Goal: Communication & Community: Answer question/provide support

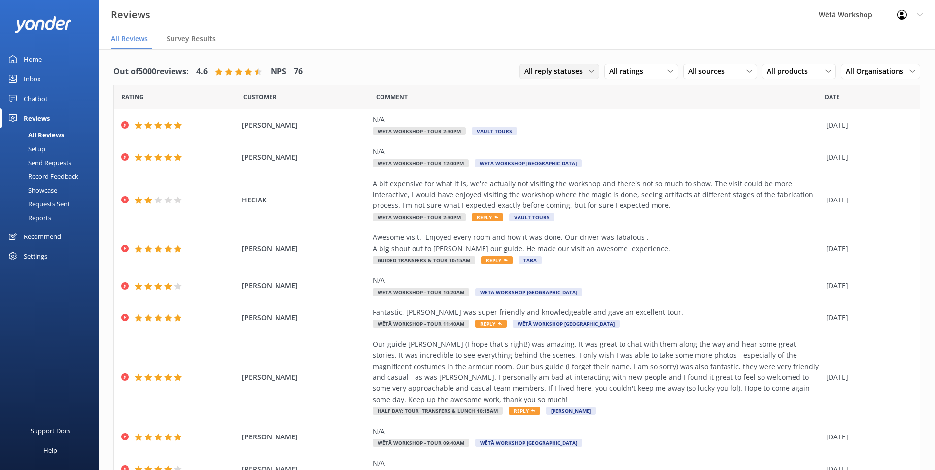
click at [565, 66] on div "All reply statuses All reply statuses Needs a reply Does not need reply" at bounding box center [560, 72] width 80 height 16
click at [615, 78] on div "All ratings All ratings Promoters Passives Detractors" at bounding box center [641, 72] width 74 height 16
click at [628, 150] on div "Detractors" at bounding box center [641, 152] width 45 height 10
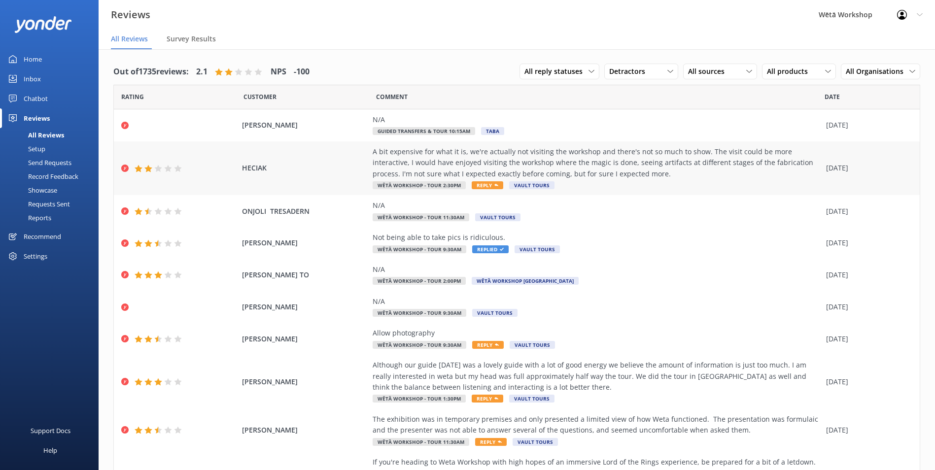
click at [648, 176] on div "A bit expensive for what it is, we're actually not visiting the workshop and th…" at bounding box center [597, 162] width 449 height 33
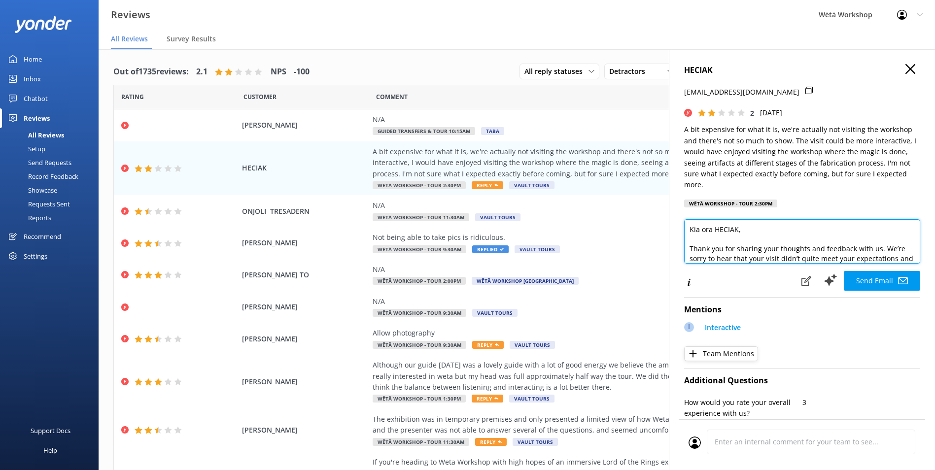
scroll to position [20, 0]
drag, startPoint x: 882, startPoint y: 229, endPoint x: 795, endPoint y: 252, distance: 90.3
click at [795, 252] on textarea "Kia ora HECIAK, Thank you for sharing your thoughts and feedback with us. We’re…" at bounding box center [802, 241] width 236 height 44
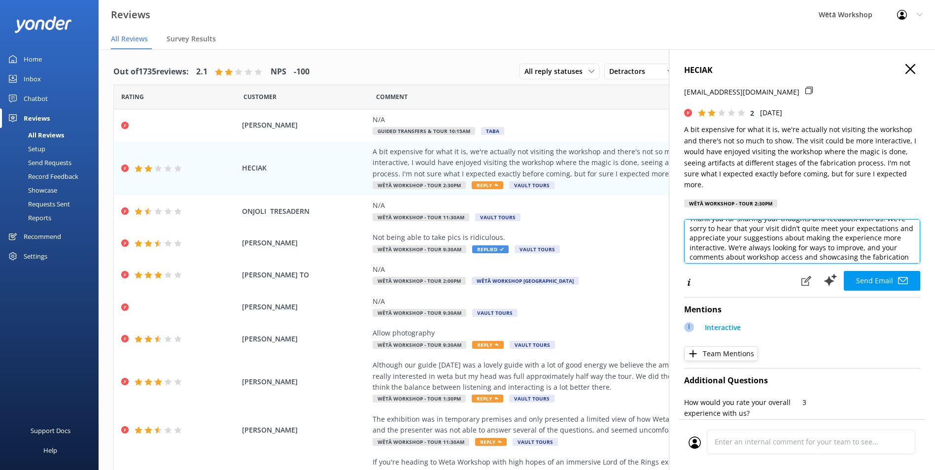
scroll to position [39, 0]
click at [873, 245] on textarea "Kia ora HECIAK, Thank you for sharing your thoughts and feedback with us. We’re…" at bounding box center [802, 241] width 236 height 44
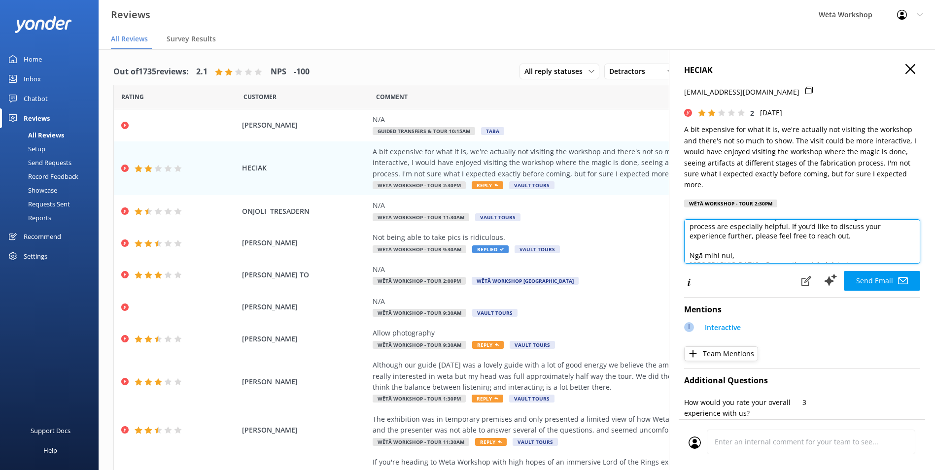
drag, startPoint x: 749, startPoint y: 238, endPoint x: 869, endPoint y: 238, distance: 119.8
click at [869, 238] on textarea "Kia ora HECIAK, Thank you for sharing your thoughts and feedback with us. We’re…" at bounding box center [802, 241] width 236 height 44
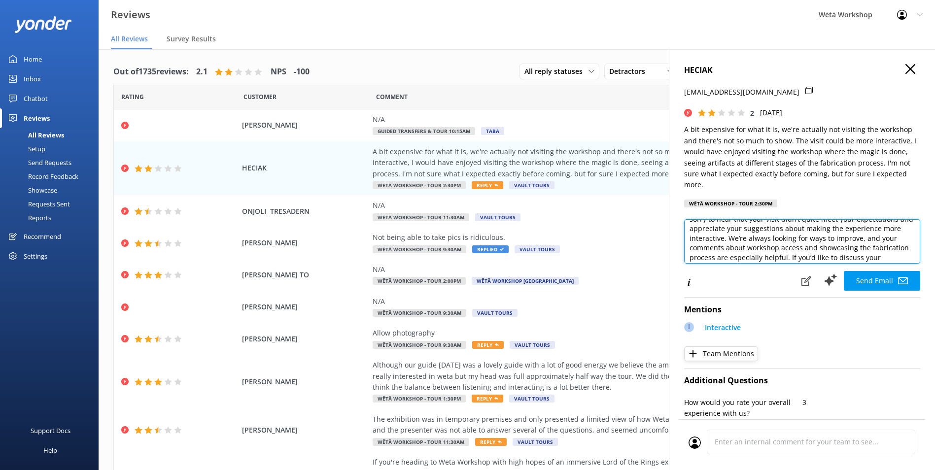
click at [834, 242] on textarea "Kia ora HECIAK, Thank you for sharing your thoughts and feedback with us. We’re…" at bounding box center [802, 241] width 236 height 44
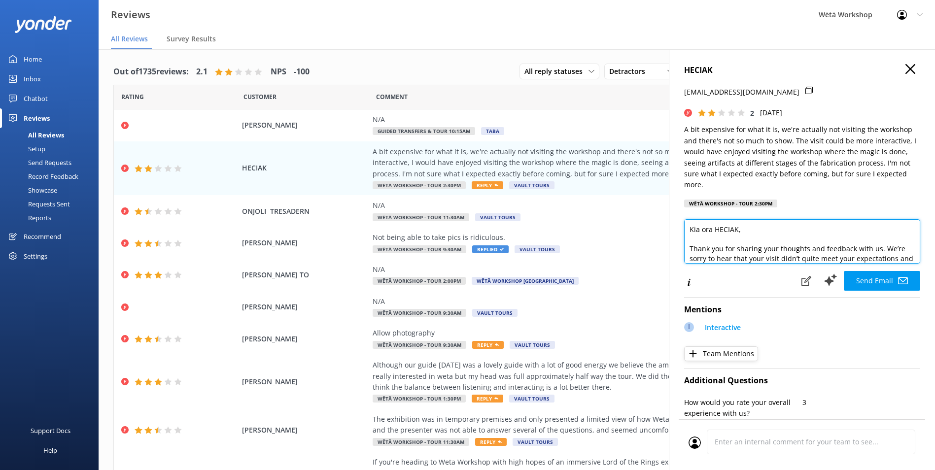
drag, startPoint x: 808, startPoint y: 255, endPoint x: 678, endPoint y: 220, distance: 134.2
click at [678, 220] on div "HECIAK maxime.heciak@gmail.com 2 Tue, 12th Aug 2025 A bit expensive for what it…" at bounding box center [802, 284] width 266 height 470
paste textarea "Hi Maxime, Thanks for sharing you’re feedback with us. We’re sorry to hear that…"
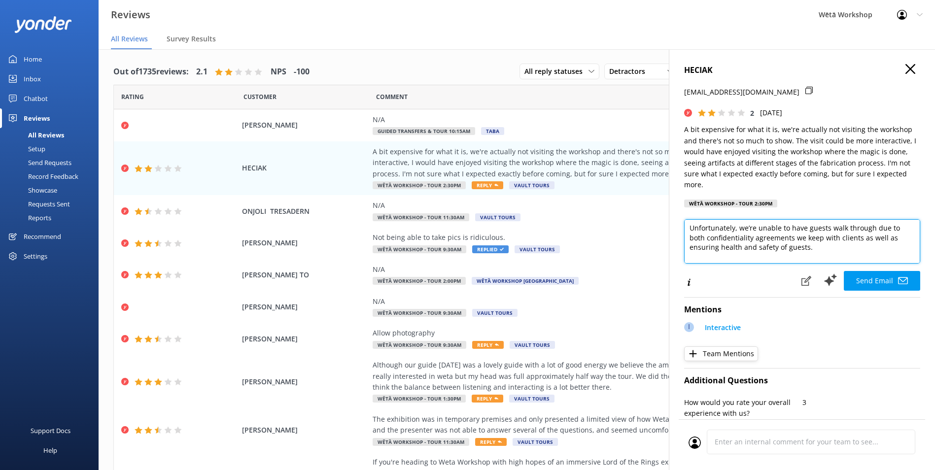
click at [873, 229] on textarea "Hi Maxime, Thanks for sharing you’re feedback with us. We’re sorry to hear that…" at bounding box center [802, 241] width 236 height 44
click at [791, 249] on textarea "Hi Maxime, Thanks for sharing you’re feedback with us. We’re sorry to hear that…" at bounding box center [802, 241] width 236 height 44
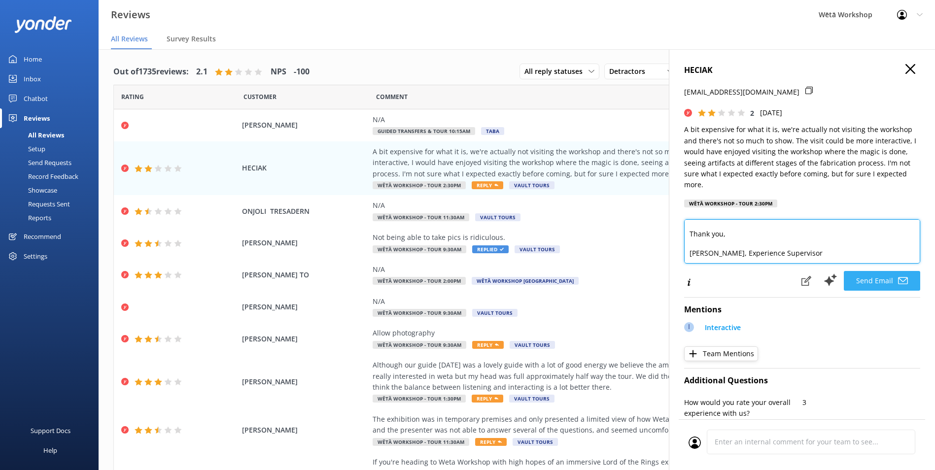
type textarea "Hi Maxime, Thanks for sharing you’re feedback with us. We’re sorry to hear that…"
click at [868, 284] on button "Send Email" at bounding box center [882, 281] width 76 height 20
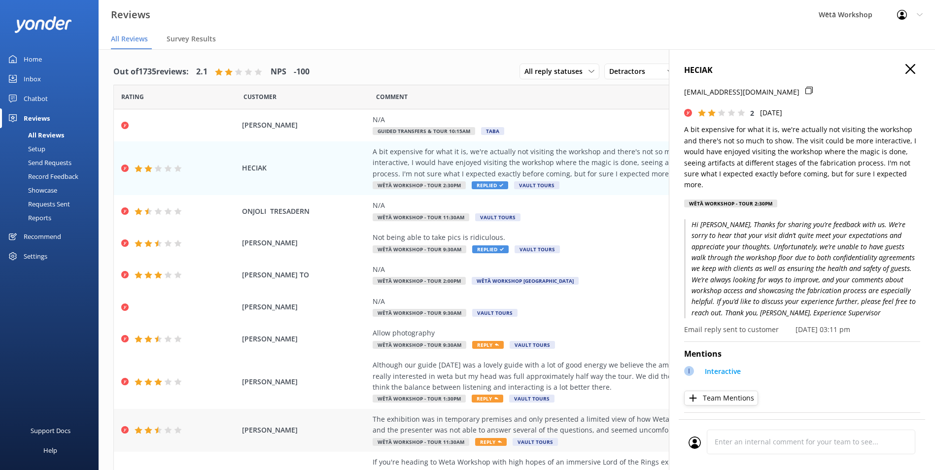
click at [378, 430] on div "The exhibition was in temporary premises and only presented a limited view of h…" at bounding box center [597, 425] width 449 height 22
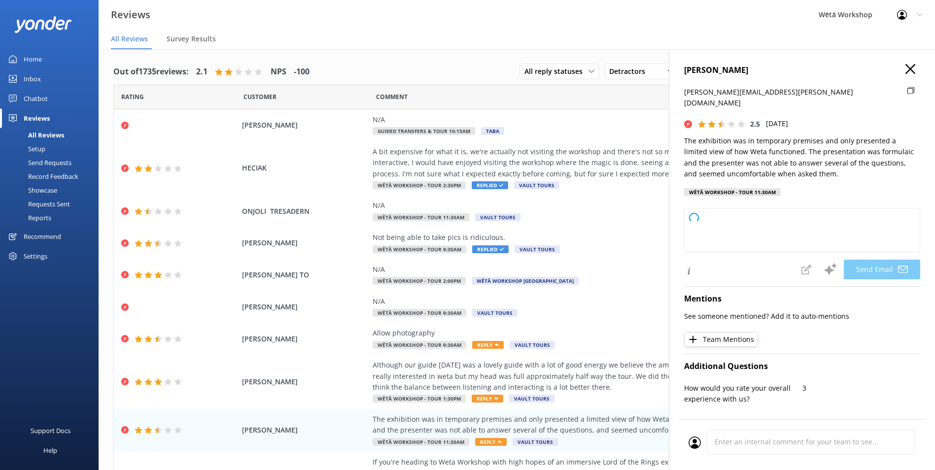
type textarea "Kia ora Peter, Thank you for taking the time to share your feedback. We're sorr…"
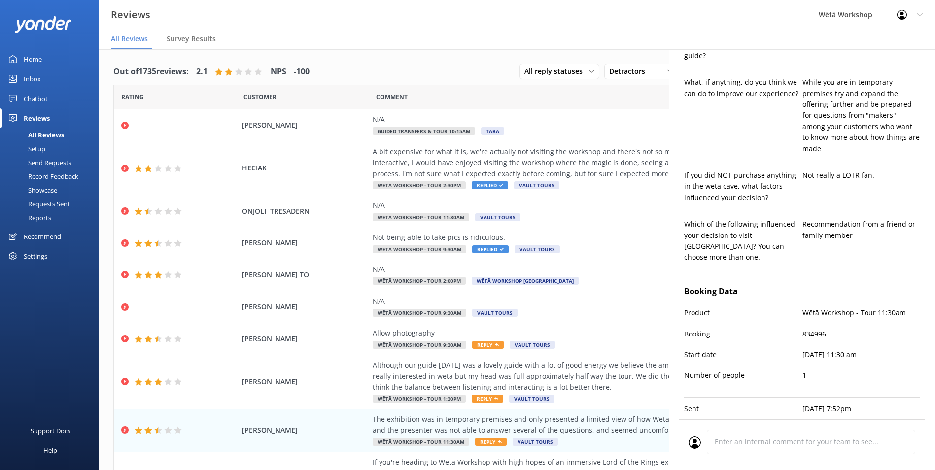
scroll to position [387, 0]
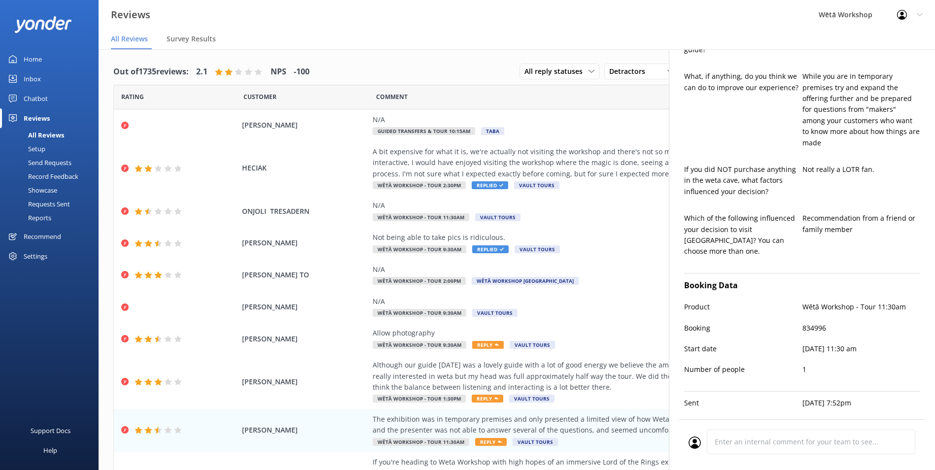
click at [827, 344] on p "[DATE] 11:30 am" at bounding box center [862, 349] width 118 height 11
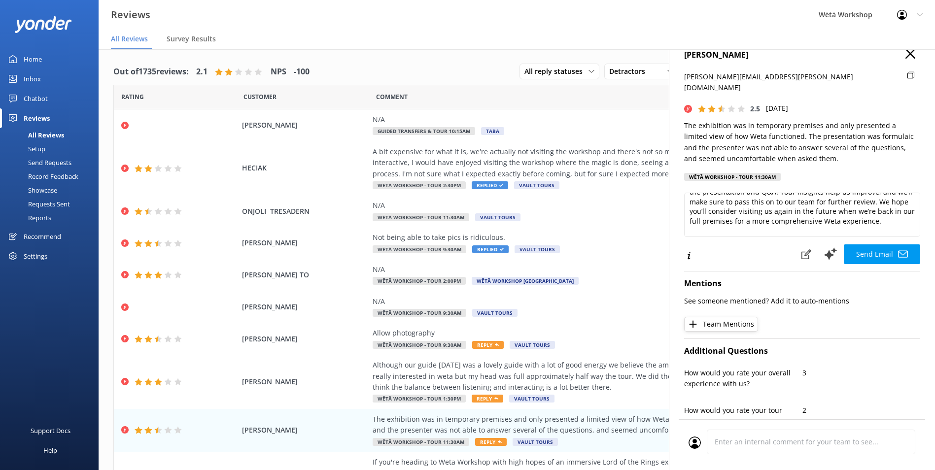
scroll to position [0, 0]
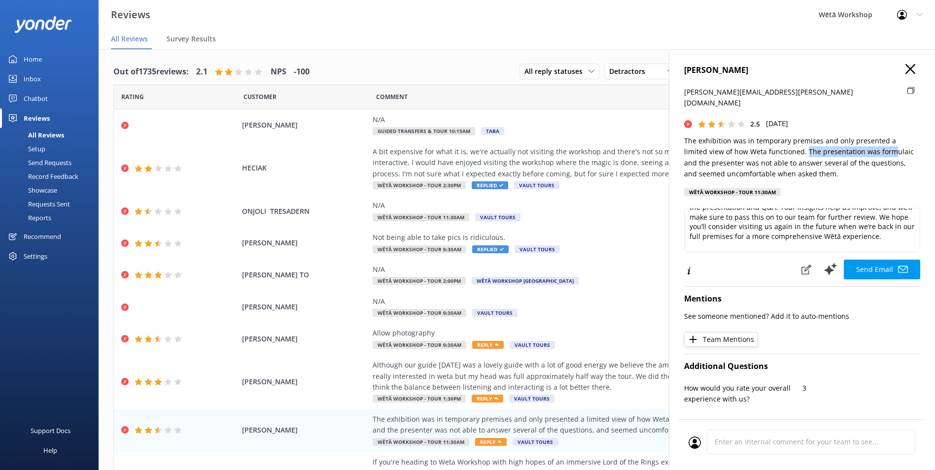
drag, startPoint x: 782, startPoint y: 139, endPoint x: 869, endPoint y: 140, distance: 86.8
click at [869, 140] on p "The exhibition was in temporary premises and only presented a limited view of h…" at bounding box center [802, 158] width 236 height 44
drag, startPoint x: 869, startPoint y: 140, endPoint x: 848, endPoint y: 155, distance: 25.3
click at [848, 155] on p "The exhibition was in temporary premises and only presented a limited view of h…" at bounding box center [802, 158] width 236 height 44
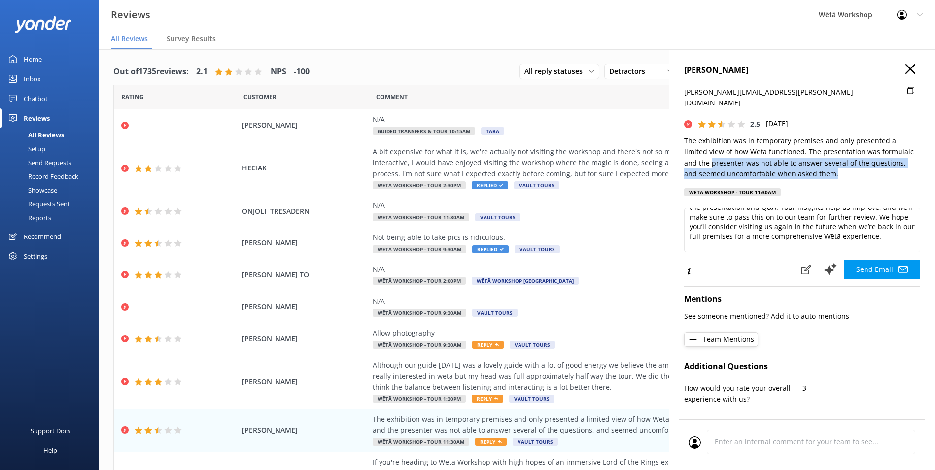
drag, startPoint x: 685, startPoint y: 153, endPoint x: 831, endPoint y: 161, distance: 146.6
click at [831, 161] on p "The exhibition was in temporary premises and only presented a limited view of h…" at bounding box center [802, 158] width 236 height 44
drag, startPoint x: 831, startPoint y: 161, endPoint x: 794, endPoint y: 156, distance: 37.9
click at [794, 156] on p "The exhibition was in temporary premises and only presented a limited view of h…" at bounding box center [802, 158] width 236 height 44
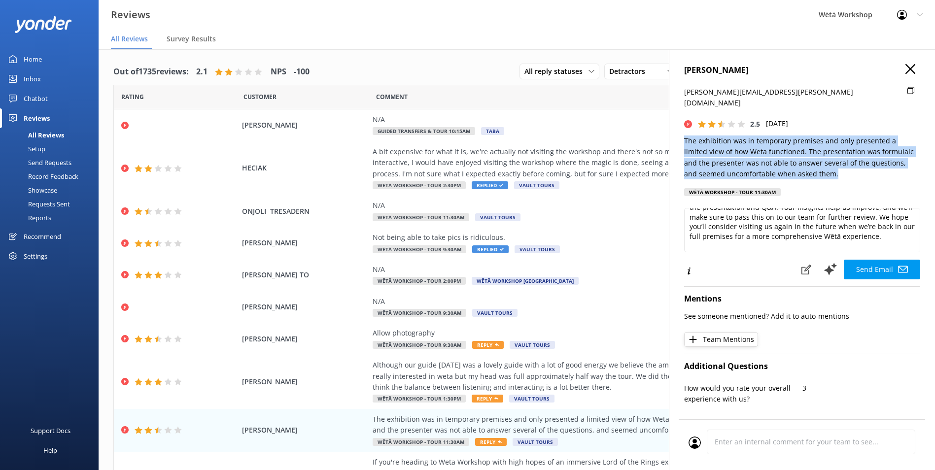
drag, startPoint x: 821, startPoint y: 164, endPoint x: 678, endPoint y: 130, distance: 147.3
click at [678, 130] on div "PETER SATTERTHWAITE peter.satterthwaite@gmail.com 2.5 Fri, 1st Aug 2025 The exh…" at bounding box center [802, 284] width 266 height 470
drag, startPoint x: 678, startPoint y: 130, endPoint x: 773, endPoint y: 145, distance: 95.8
click at [773, 145] on p "The exhibition was in temporary premises and only presented a limited view of h…" at bounding box center [802, 158] width 236 height 44
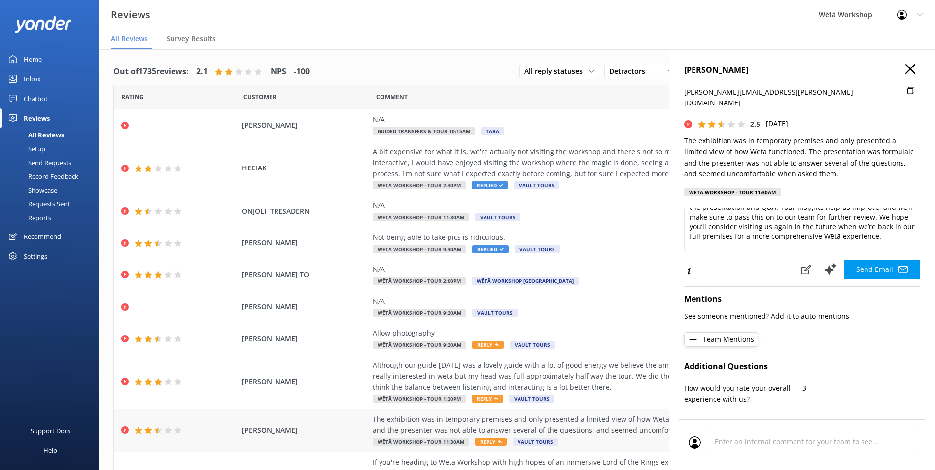
click at [373, 424] on div "The exhibition was in temporary premises and only presented a limited view of h…" at bounding box center [597, 425] width 449 height 22
click at [906, 65] on icon at bounding box center [911, 69] width 10 height 10
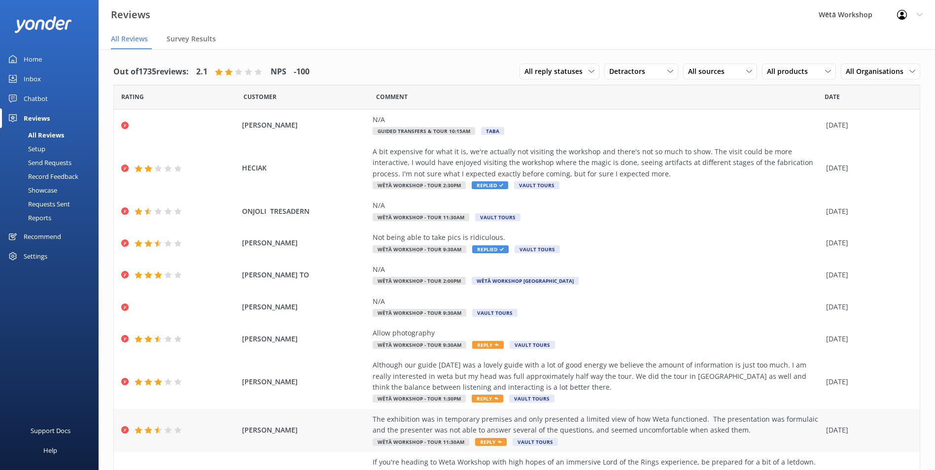
drag, startPoint x: 493, startPoint y: 427, endPoint x: 479, endPoint y: 425, distance: 15.0
click at [479, 425] on div "The exhibition was in temporary premises and only presented a limited view of h…" at bounding box center [597, 425] width 449 height 22
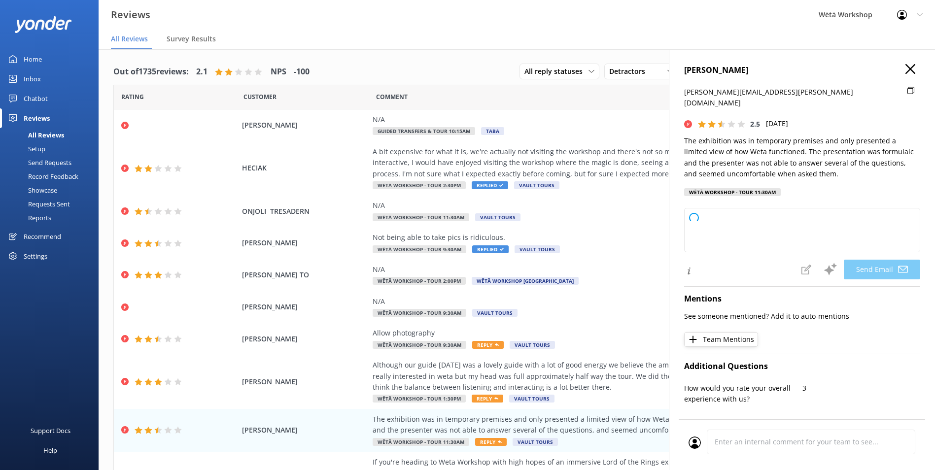
type textarea "Kia ora Peter, Thank you for taking the time to share your feedback with us. I’…"
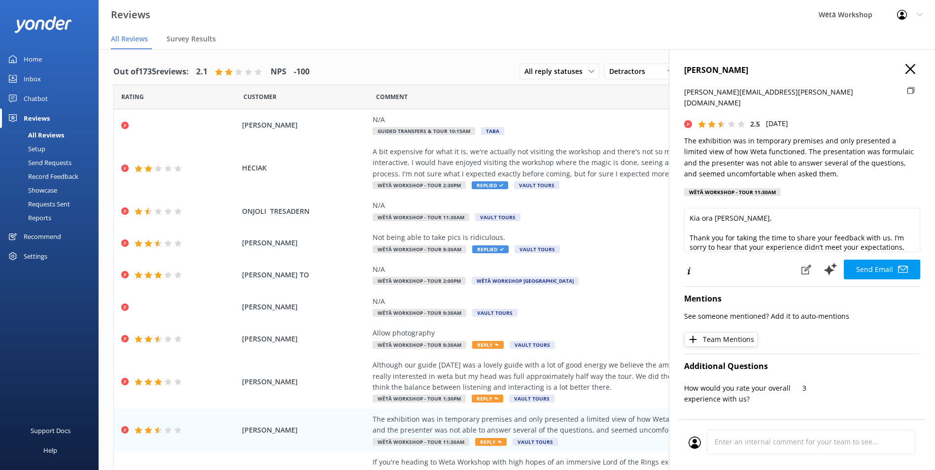
click at [908, 93] on icon at bounding box center [911, 90] width 7 height 7
click at [908, 93] on use at bounding box center [911, 89] width 7 height 5
click at [908, 91] on use at bounding box center [911, 89] width 7 height 5
click at [908, 88] on icon at bounding box center [911, 90] width 7 height 7
click at [748, 84] on div "PETER SATTERTHWAITE peter.satterthwaite@gmail.com 2.5 Fri, 1st Aug 2025 The exh…" at bounding box center [802, 133] width 236 height 138
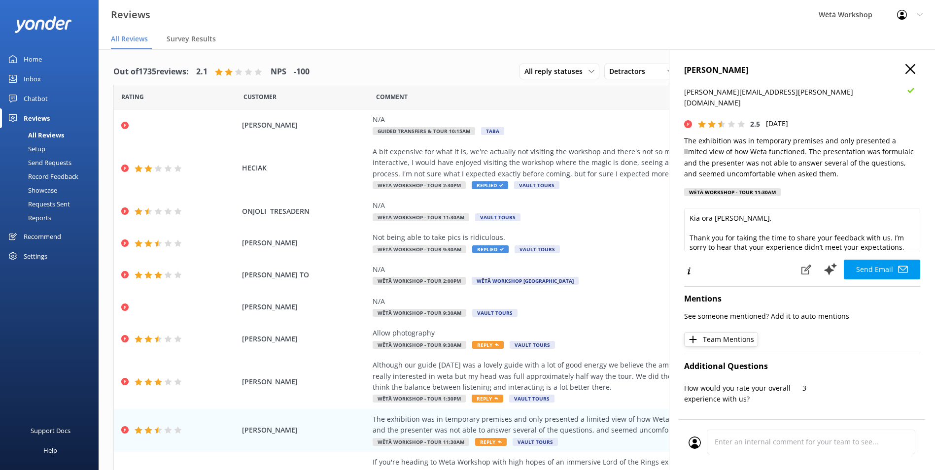
drag, startPoint x: 751, startPoint y: 90, endPoint x: 759, endPoint y: 91, distance: 7.9
click at [751, 90] on p "[PERSON_NAME][EMAIL_ADDRESS][PERSON_NAME][DOMAIN_NAME]" at bounding box center [792, 98] width 217 height 22
click at [908, 90] on icon at bounding box center [911, 90] width 7 height 7
click at [911, 73] on h4 "[PERSON_NAME]" at bounding box center [802, 70] width 236 height 13
click at [906, 67] on icon at bounding box center [911, 69] width 10 height 10
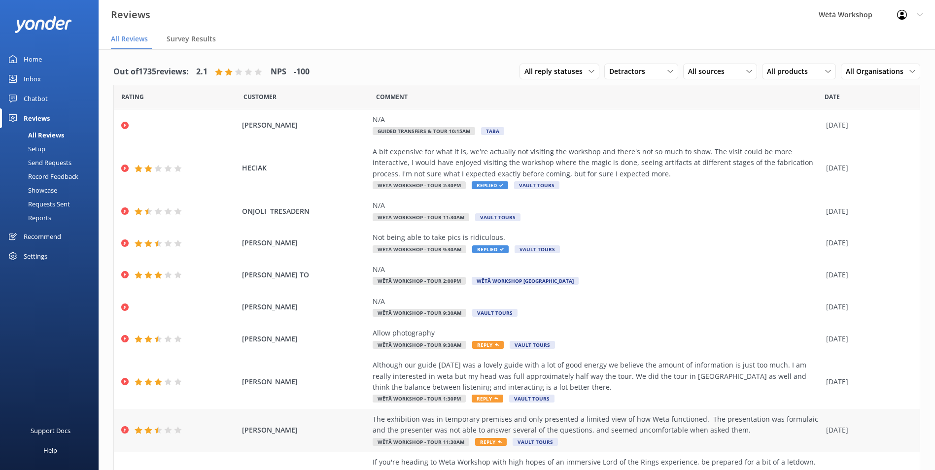
click at [307, 430] on span "[PERSON_NAME]" at bounding box center [305, 430] width 126 height 11
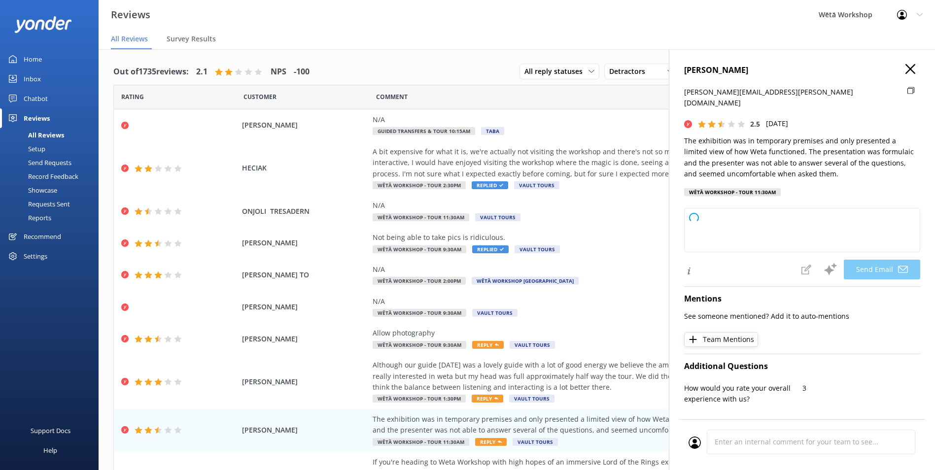
type textarea "Kia ora Peter, Thank you for sharing your thoughts with us. I'm sorry to hear t…"
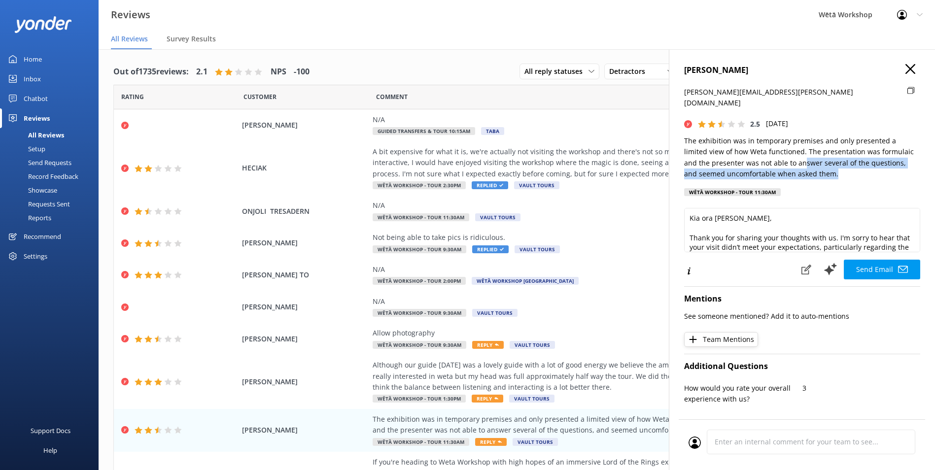
drag, startPoint x: 823, startPoint y: 166, endPoint x: 777, endPoint y: 149, distance: 49.4
click at [777, 149] on p "The exhibition was in temporary premises and only presented a limited view of h…" at bounding box center [802, 158] width 236 height 44
drag, startPoint x: 777, startPoint y: 149, endPoint x: 790, endPoint y: 147, distance: 13.0
click at [791, 147] on p "The exhibition was in temporary premises and only presented a limited view of h…" at bounding box center [802, 158] width 236 height 44
drag, startPoint x: 781, startPoint y: 141, endPoint x: 821, endPoint y: 164, distance: 45.2
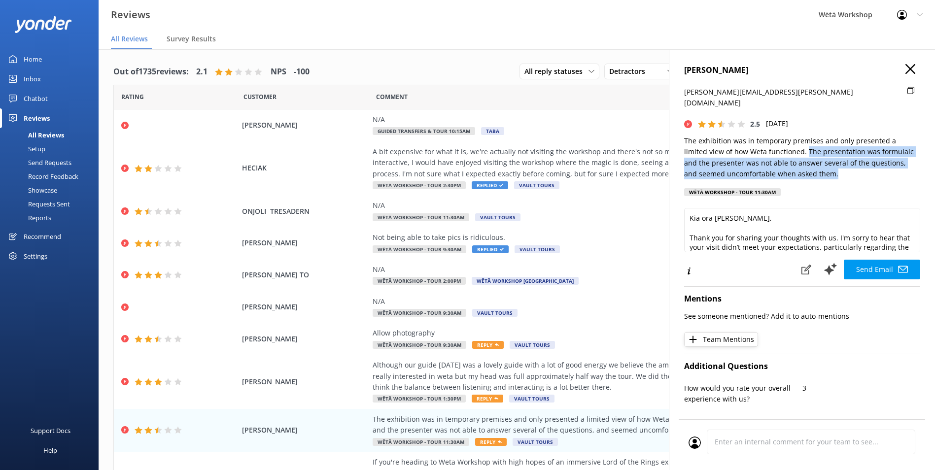
click at [821, 164] on p "The exhibition was in temporary premises and only presented a limited view of h…" at bounding box center [802, 158] width 236 height 44
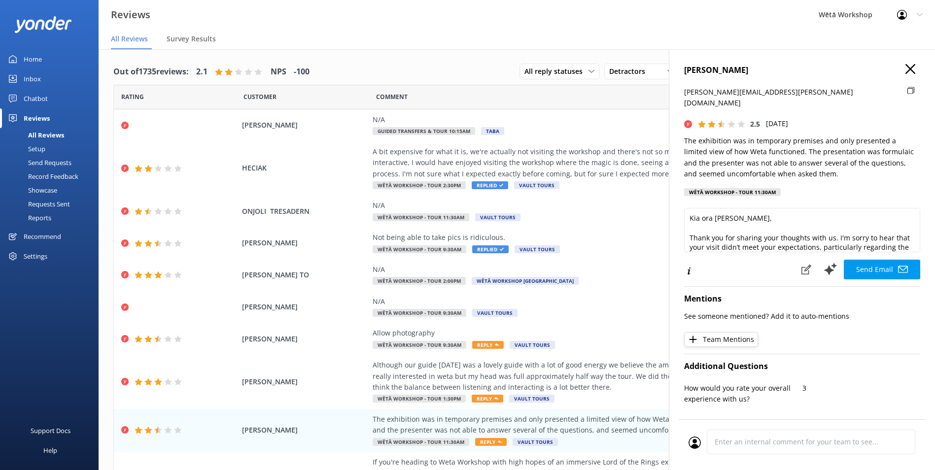
drag, startPoint x: 821, startPoint y: 164, endPoint x: 826, endPoint y: 169, distance: 7.7
click at [826, 169] on div "PETER SATTERTHWAITE peter.satterthwaite@gmail.com 2.5 Fri, 1st Aug 2025 The exh…" at bounding box center [802, 133] width 236 height 138
drag, startPoint x: 882, startPoint y: 141, endPoint x: 852, endPoint y: 142, distance: 29.6
click at [852, 142] on p "The exhibition was in temporary premises and only presented a limited view of h…" at bounding box center [802, 158] width 236 height 44
copy p "formulaic"
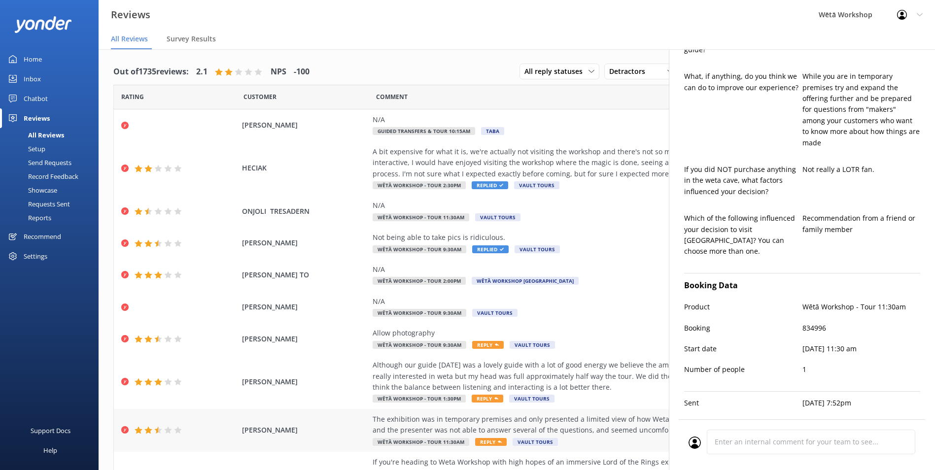
scroll to position [49, 0]
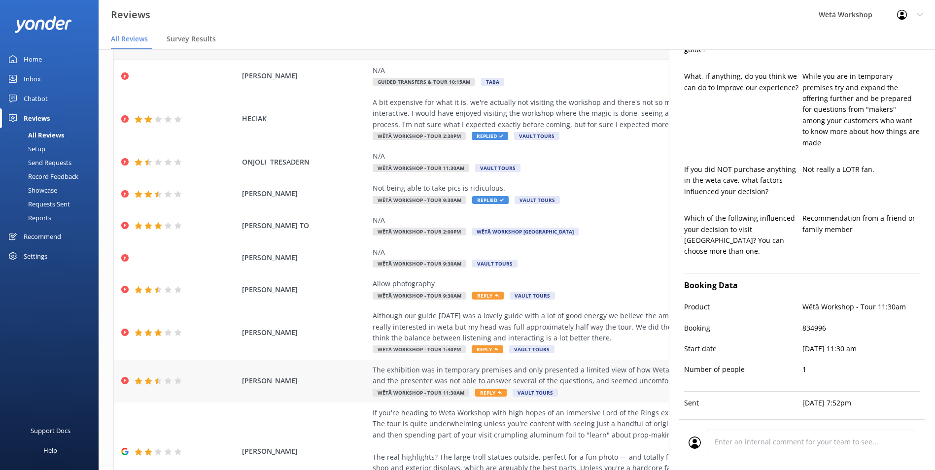
click at [373, 383] on div "The exhibition was in temporary premises and only presented a limited view of h…" at bounding box center [597, 376] width 449 height 22
click at [394, 318] on div "Although our guide [DATE] was a lovely guide with a lot of good energy we belie…" at bounding box center [597, 327] width 449 height 33
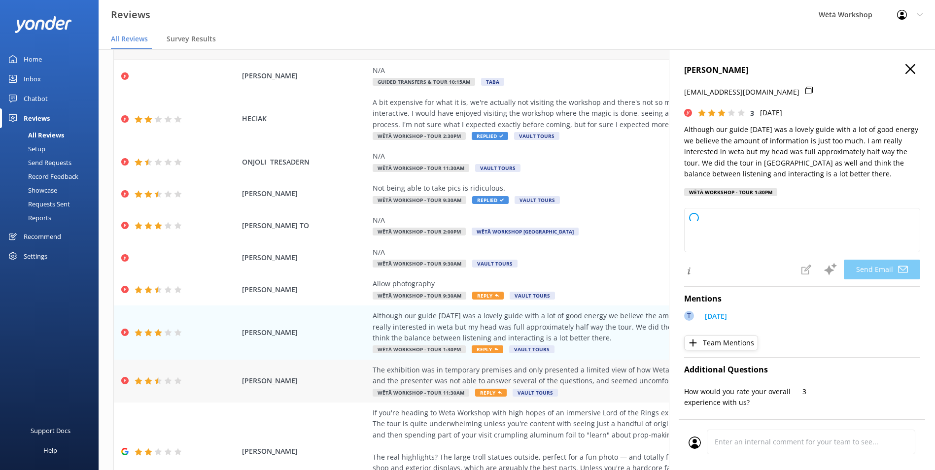
click at [411, 374] on div "The exhibition was in temporary premises and only presented a limited view of h…" at bounding box center [597, 376] width 449 height 22
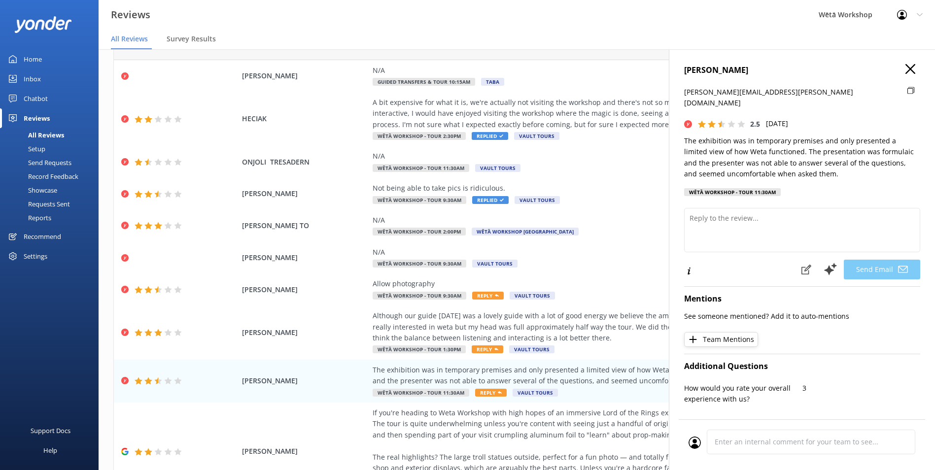
type textarea "Kia ora Peter, Thank you for taking the time to share your thoughts with us. We…"
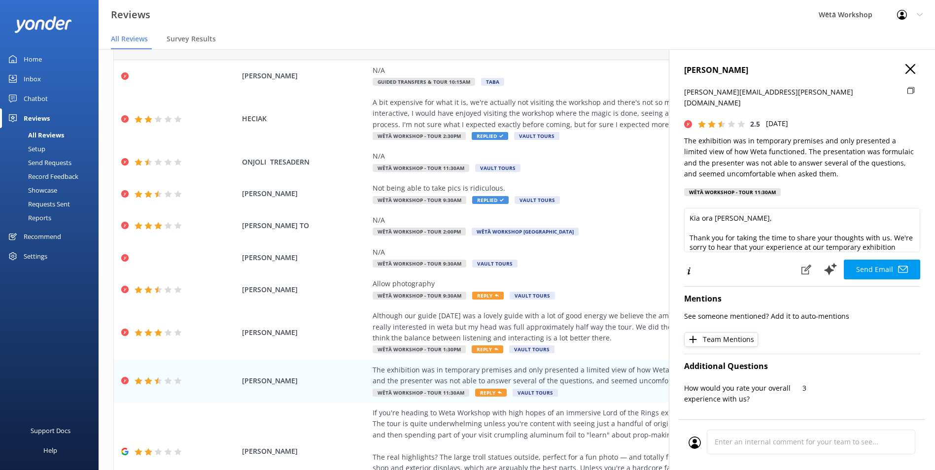
click at [908, 90] on icon at bounding box center [911, 90] width 7 height 7
click at [908, 89] on div at bounding box center [914, 103] width 13 height 32
click at [908, 90] on icon at bounding box center [911, 90] width 7 height 7
click at [897, 70] on h4 "[PERSON_NAME]" at bounding box center [802, 70] width 236 height 13
click at [907, 67] on icon at bounding box center [911, 69] width 10 height 10
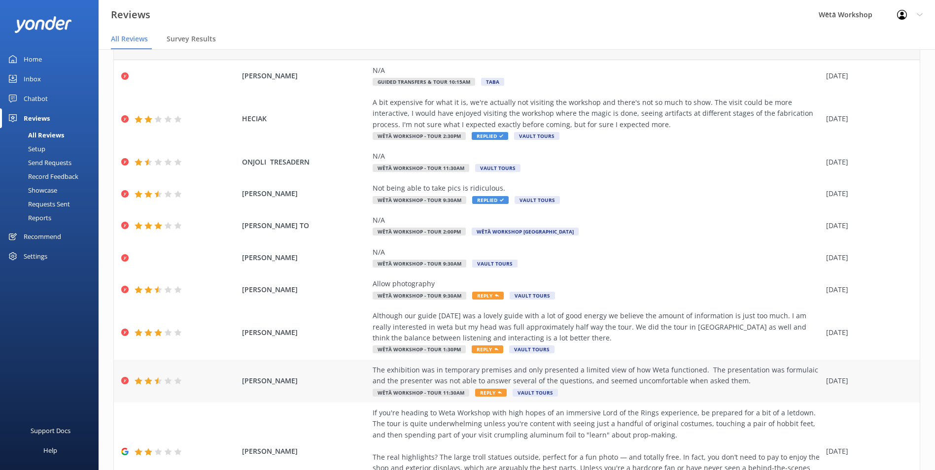
click at [353, 387] on div "PETER SATTERTHWAITE The exhibition was in temporary premises and only presented…" at bounding box center [517, 381] width 806 height 43
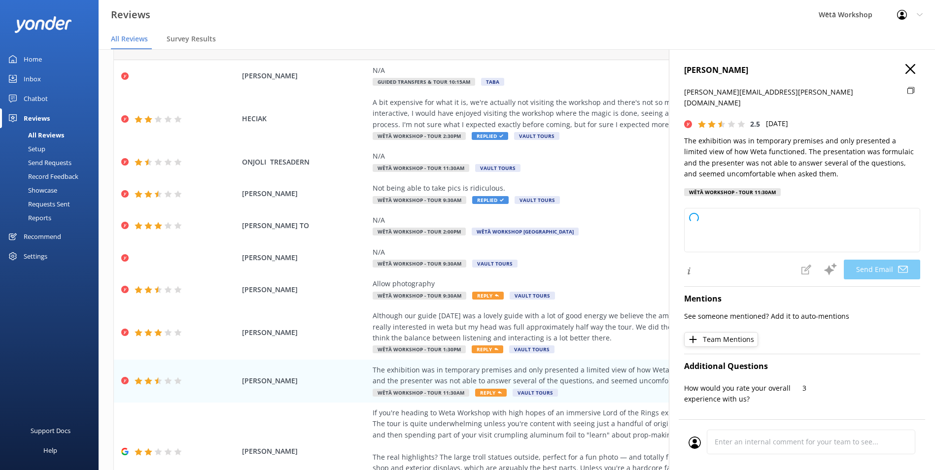
type textarea "Kia ora Peter, Thank you for taking the time to share your thoughts with us. We…"
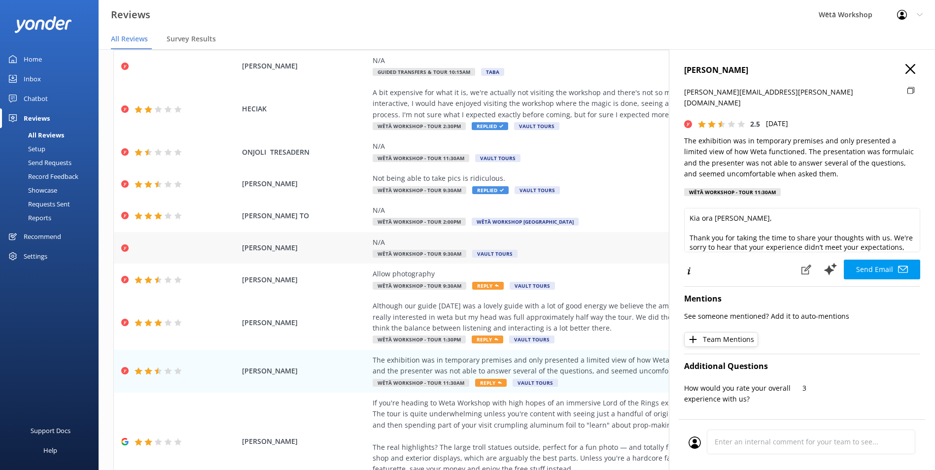
scroll to position [0, 0]
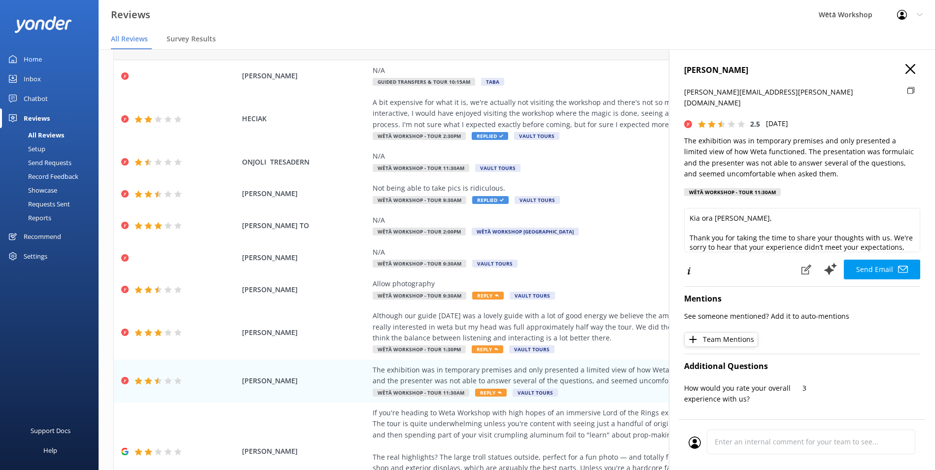
click at [29, 57] on div "Home" at bounding box center [33, 59] width 18 height 20
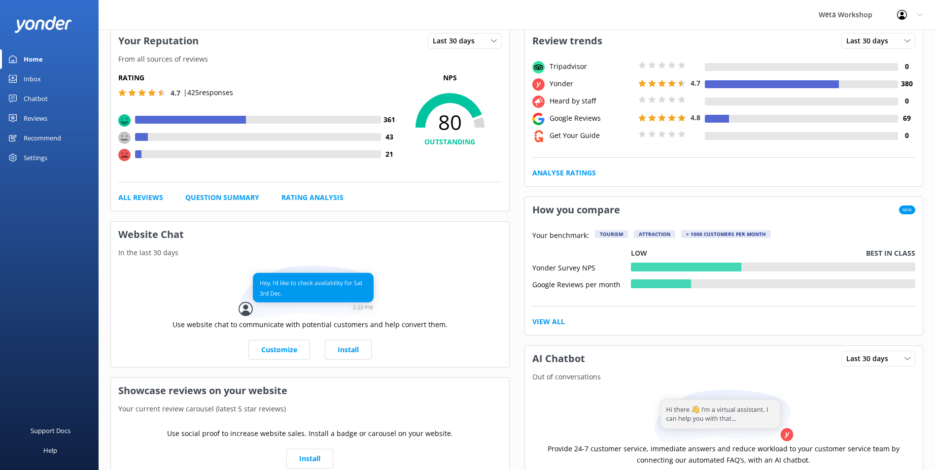
scroll to position [148, 0]
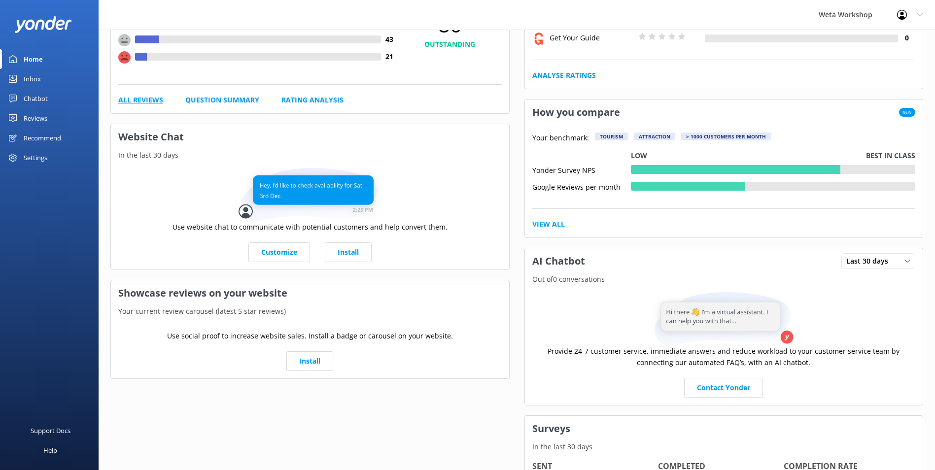
click at [146, 100] on link "All Reviews" at bounding box center [140, 100] width 45 height 11
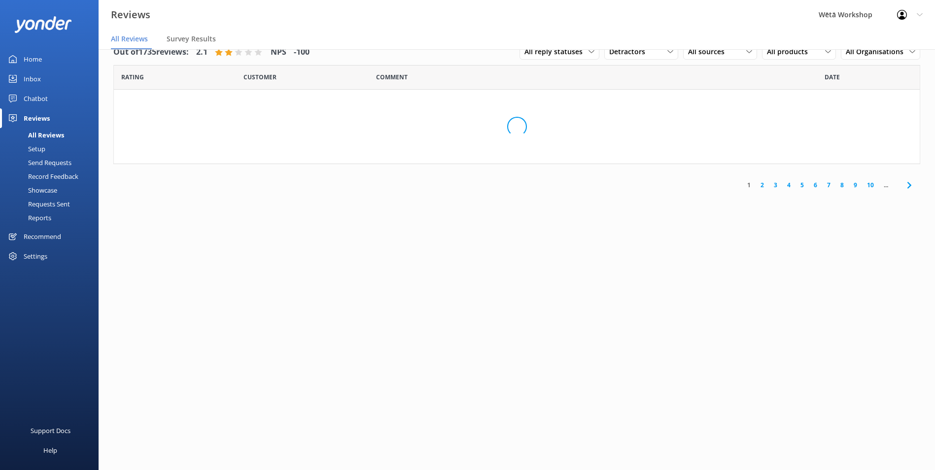
scroll to position [20, 0]
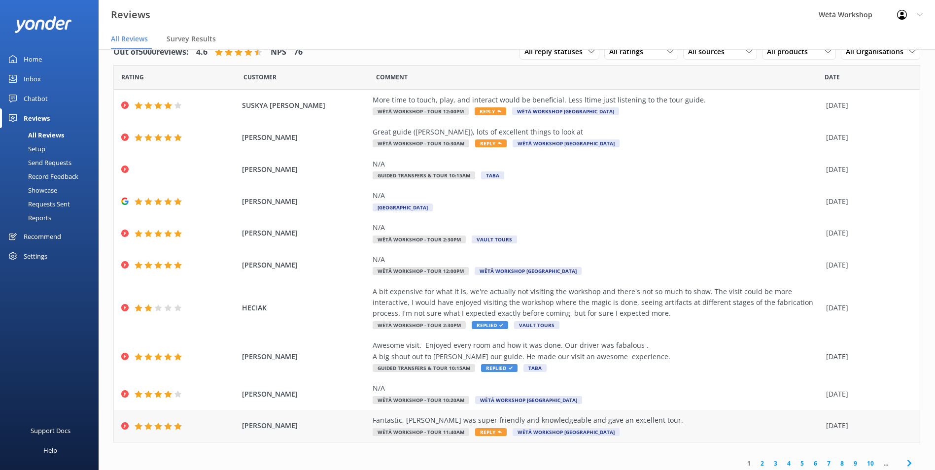
click at [599, 423] on div "Fantastic, [PERSON_NAME] was super friendly and knowledgeable and gave an excel…" at bounding box center [597, 420] width 449 height 11
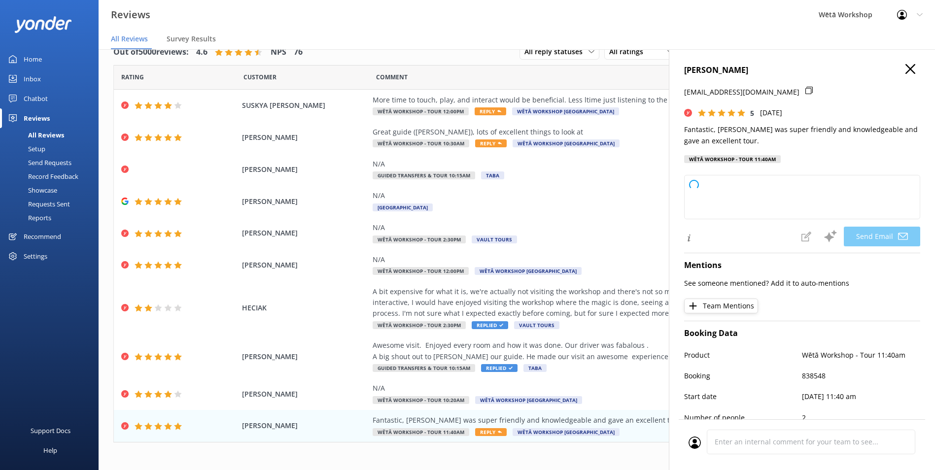
click at [734, 141] on p "Fantastic, [PERSON_NAME] was super friendly and knowledgeable and gave an excel…" at bounding box center [802, 135] width 236 height 22
drag, startPoint x: 734, startPoint y: 141, endPoint x: 684, endPoint y: 127, distance: 51.7
click at [684, 127] on p "Fantastic, [PERSON_NAME] was super friendly and knowledgeable and gave an excel…" at bounding box center [802, 135] width 236 height 22
click at [746, 136] on p "Fantastic, [PERSON_NAME] was super friendly and knowledgeable and gave an excel…" at bounding box center [802, 135] width 236 height 22
click at [44, 135] on div "All Reviews" at bounding box center [35, 135] width 58 height 14
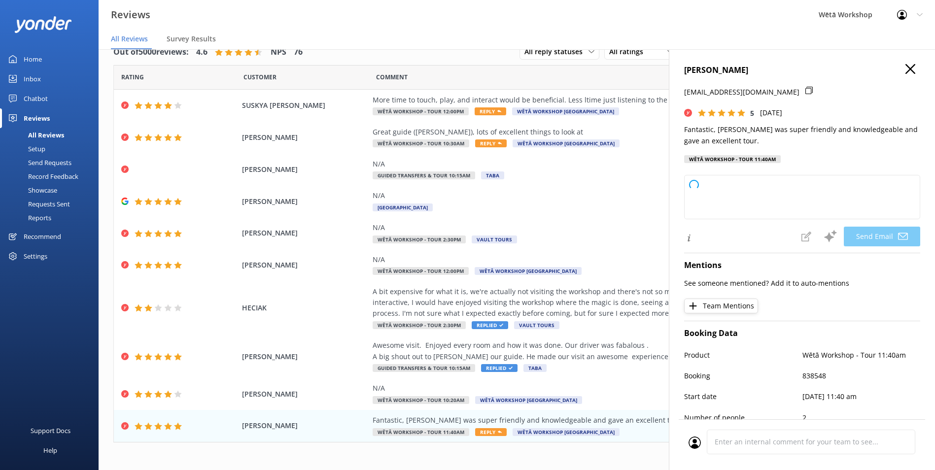
click at [32, 61] on div "Home" at bounding box center [33, 59] width 18 height 20
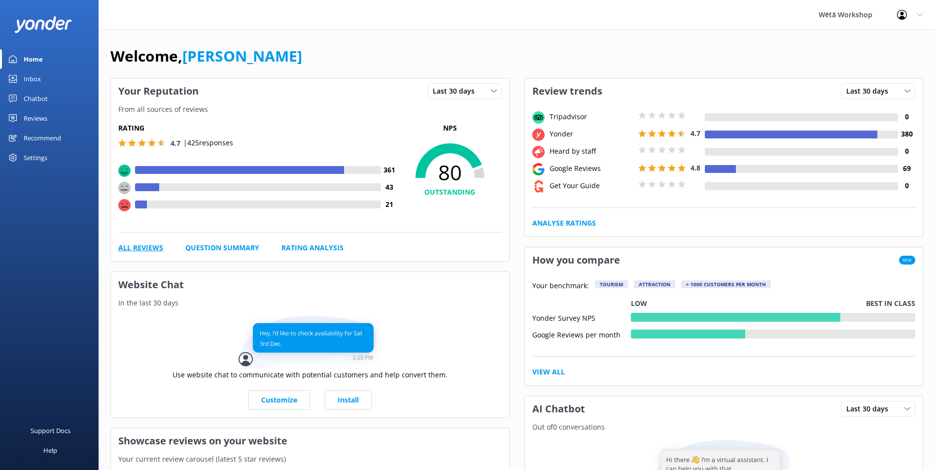
click at [144, 247] on link "All Reviews" at bounding box center [140, 248] width 45 height 11
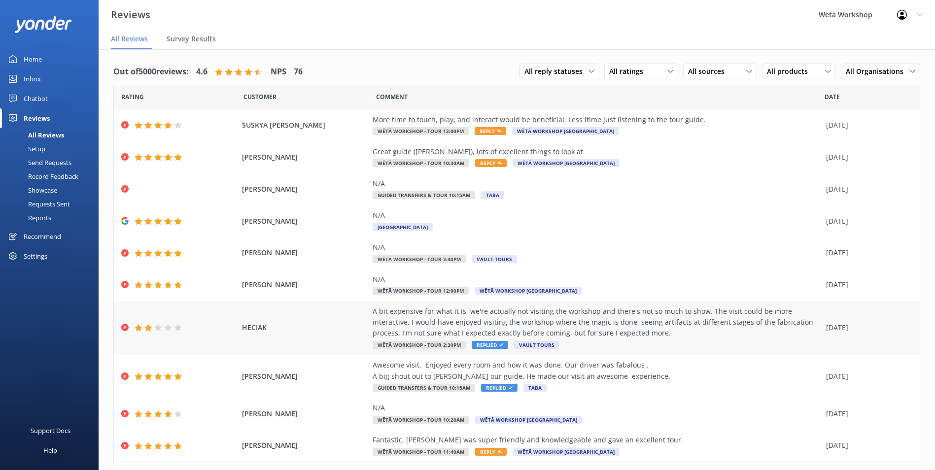
scroll to position [24, 0]
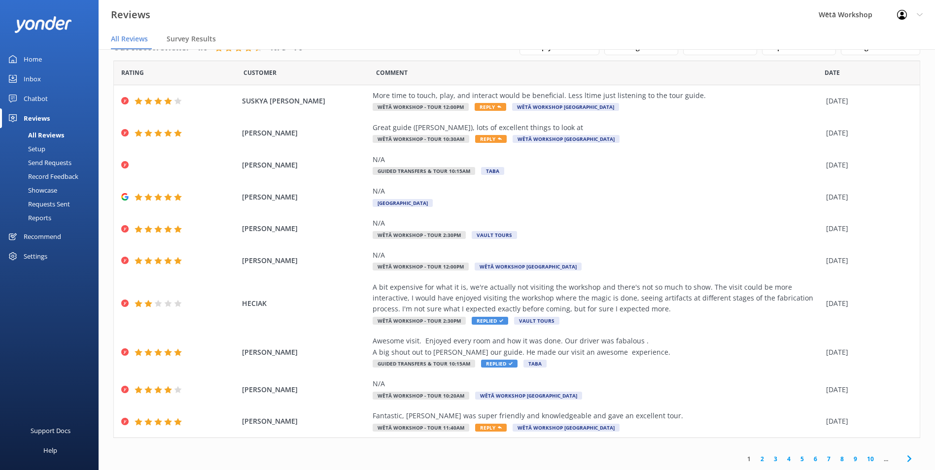
click at [756, 459] on link "2" at bounding box center [762, 459] width 13 height 9
click at [742, 458] on link "1" at bounding box center [748, 459] width 13 height 9
click at [756, 459] on link "2" at bounding box center [762, 459] width 13 height 9
click at [769, 460] on link "3" at bounding box center [775, 459] width 13 height 9
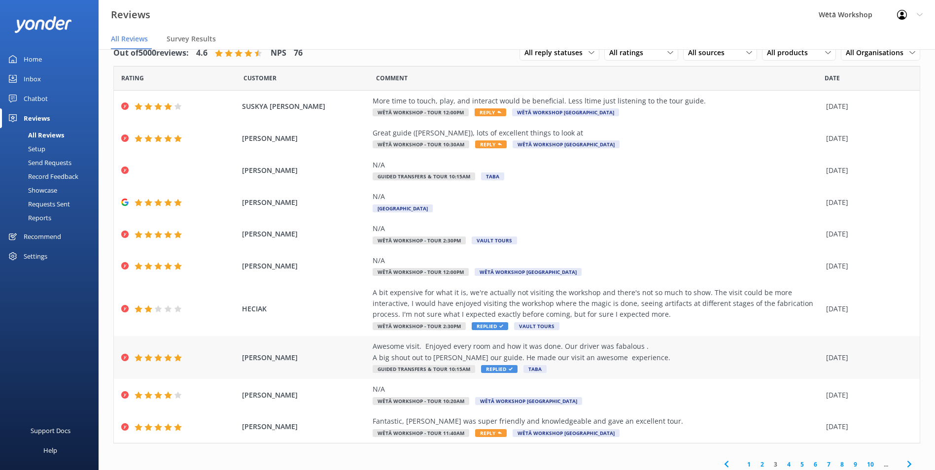
scroll to position [24, 0]
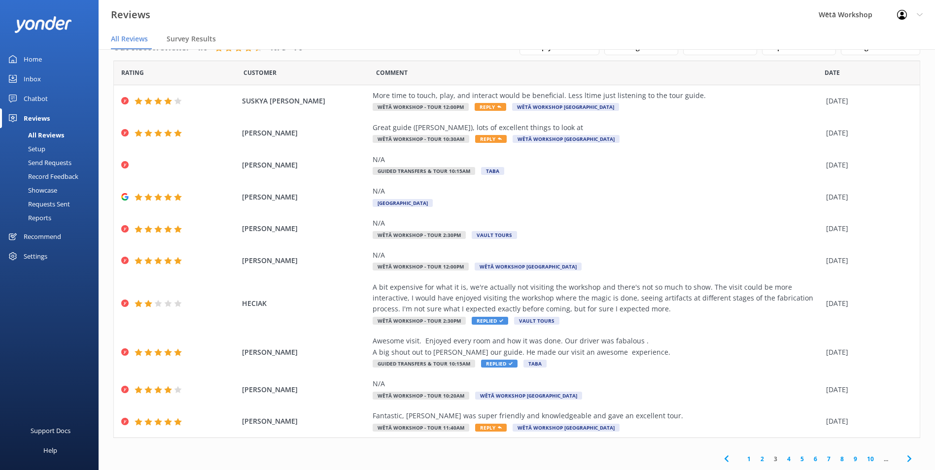
click at [907, 458] on use at bounding box center [909, 459] width 4 height 6
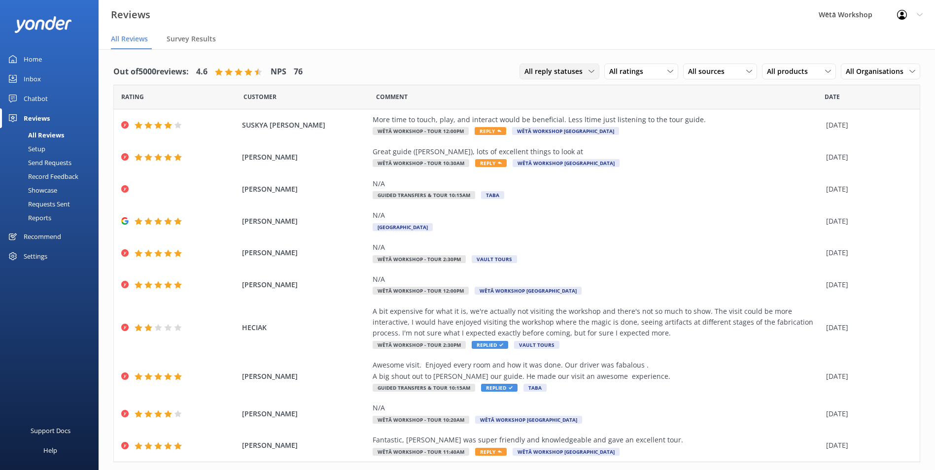
click at [589, 70] on use at bounding box center [591, 71] width 5 height 3
click at [637, 72] on span "All ratings" at bounding box center [629, 71] width 40 height 11
click at [644, 149] on div "Detractors" at bounding box center [641, 152] width 45 height 10
click at [37, 52] on div "Home" at bounding box center [33, 59] width 18 height 20
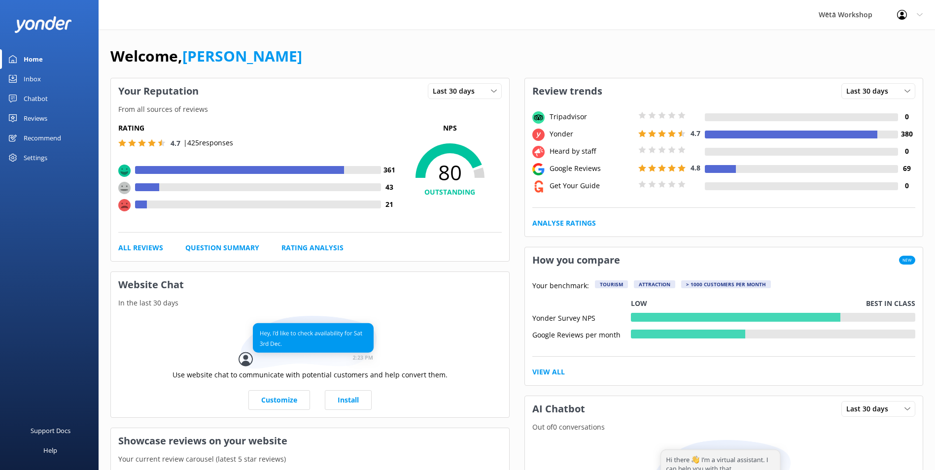
click at [126, 206] on use at bounding box center [124, 205] width 12 height 12
click at [151, 254] on div "Rating 4.7 | 425 responses 361 43 21 NPS 80 OUTSTANDING All Reviews Question Su…" at bounding box center [310, 188] width 398 height 146
click at [149, 247] on link "All Reviews" at bounding box center [140, 248] width 45 height 11
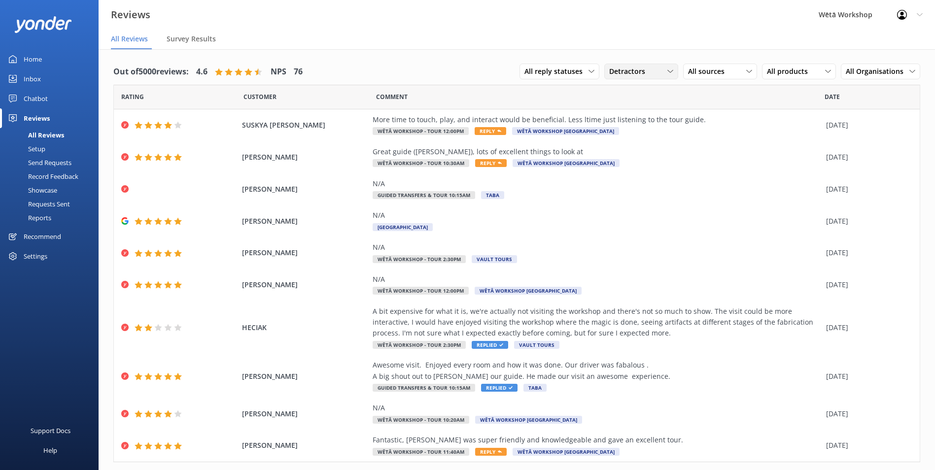
click at [660, 69] on div "Detractors" at bounding box center [641, 71] width 69 height 11
click at [644, 107] on div "Promoters" at bounding box center [641, 112] width 44 height 10
click at [653, 63] on div "All reply statuses All reply statuses Needs a reply Does not need reply Promote…" at bounding box center [720, 72] width 401 height 26
click at [655, 76] on div "Promoters" at bounding box center [641, 71] width 69 height 11
click at [637, 152] on div "Detractors" at bounding box center [641, 152] width 45 height 10
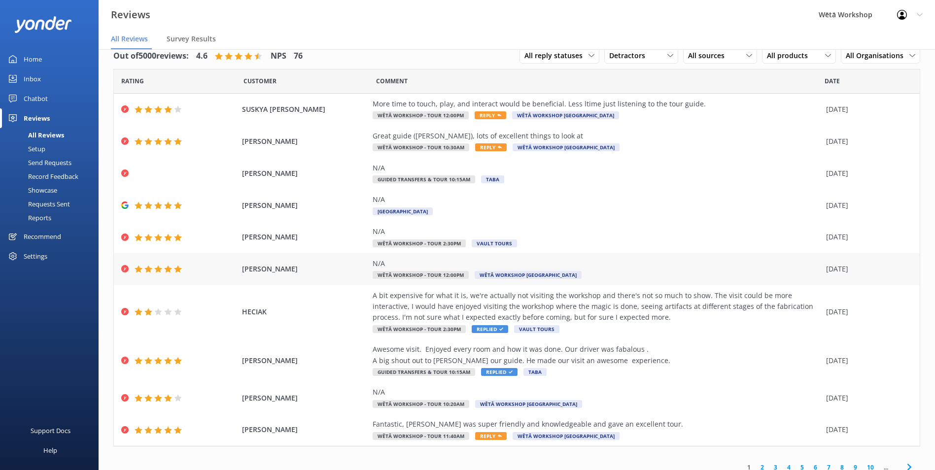
scroll to position [24, 0]
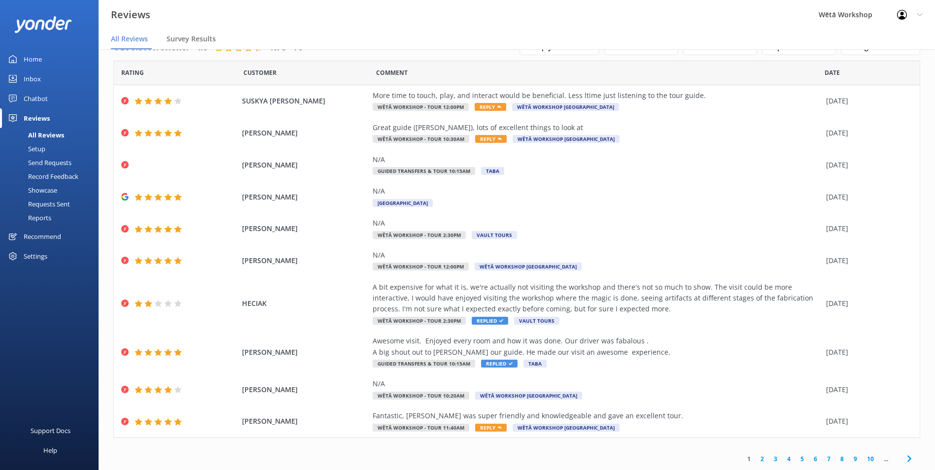
click at [756, 461] on link "2" at bounding box center [762, 459] width 13 height 9
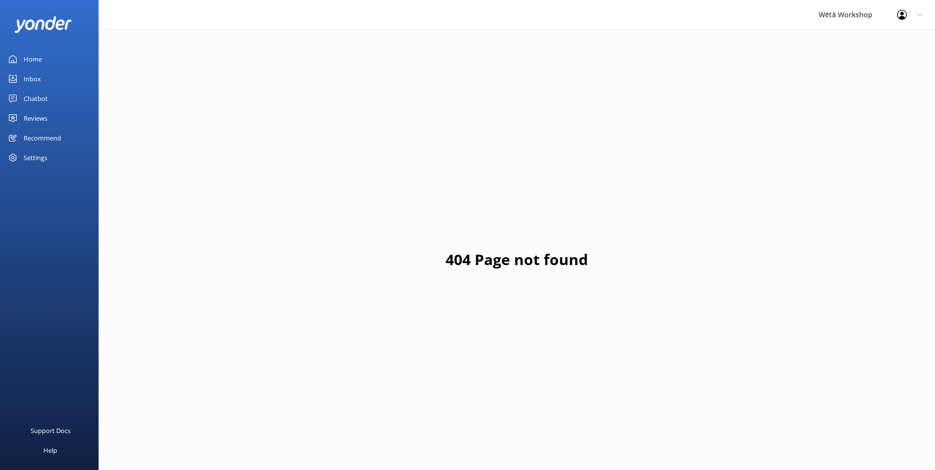
click at [26, 23] on img at bounding box center [43, 24] width 57 height 16
click at [36, 56] on div "Home" at bounding box center [33, 59] width 18 height 20
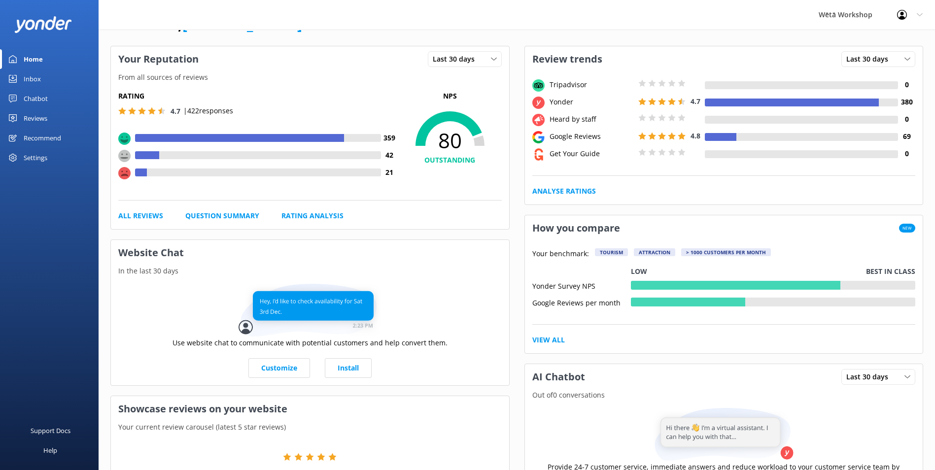
scroll to position [49, 0]
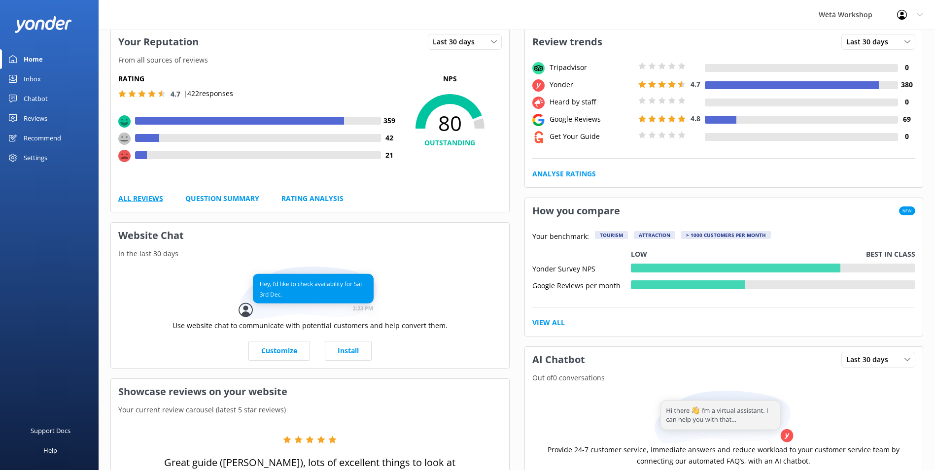
click at [152, 202] on link "All Reviews" at bounding box center [140, 198] width 45 height 11
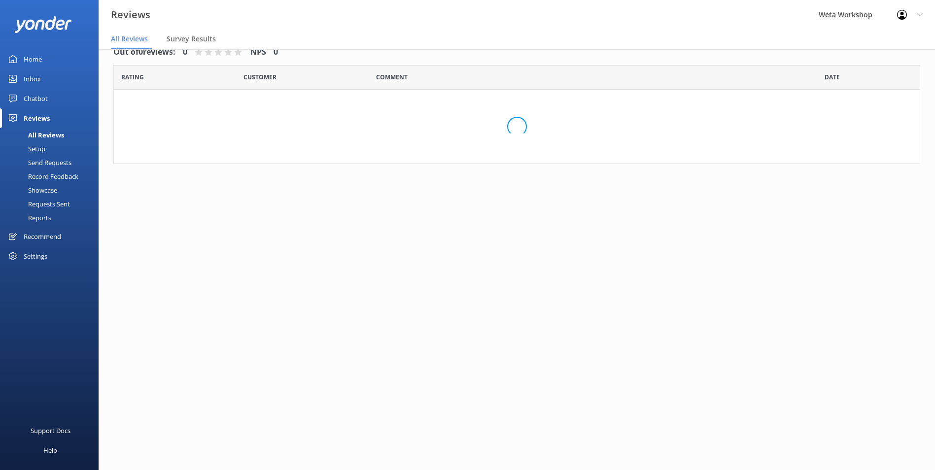
scroll to position [20, 0]
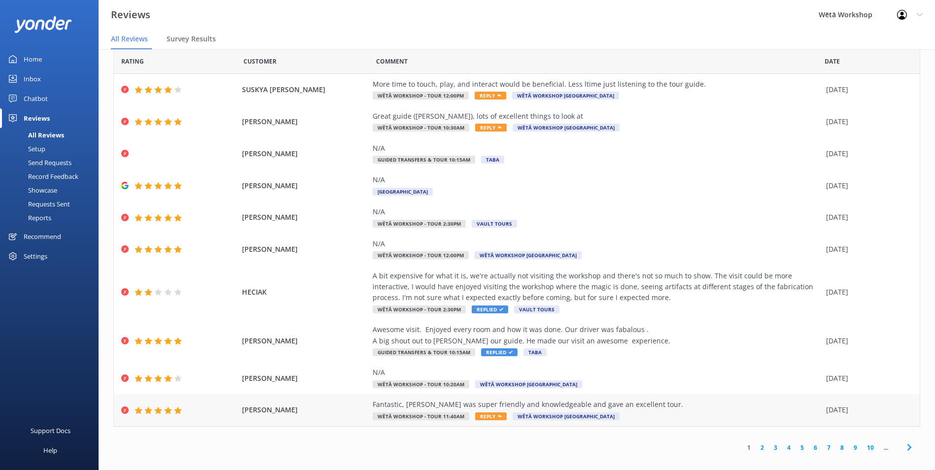
scroll to position [24, 0]
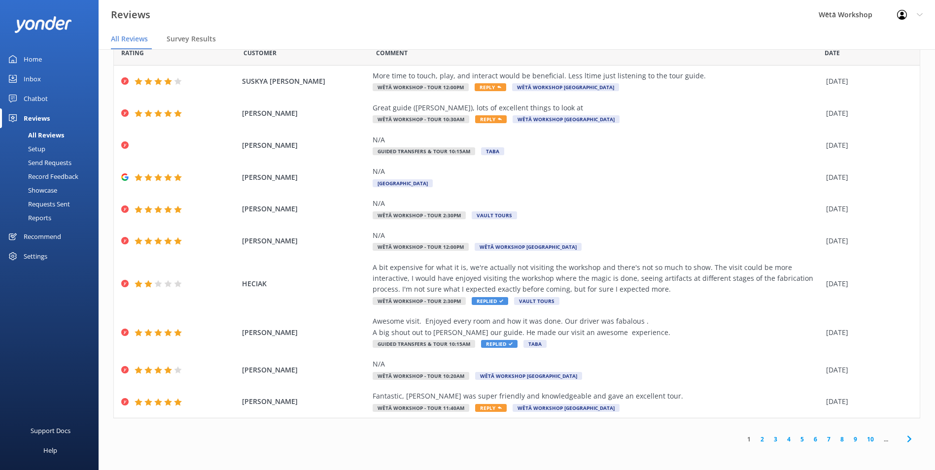
click at [756, 440] on link "2" at bounding box center [762, 439] width 13 height 9
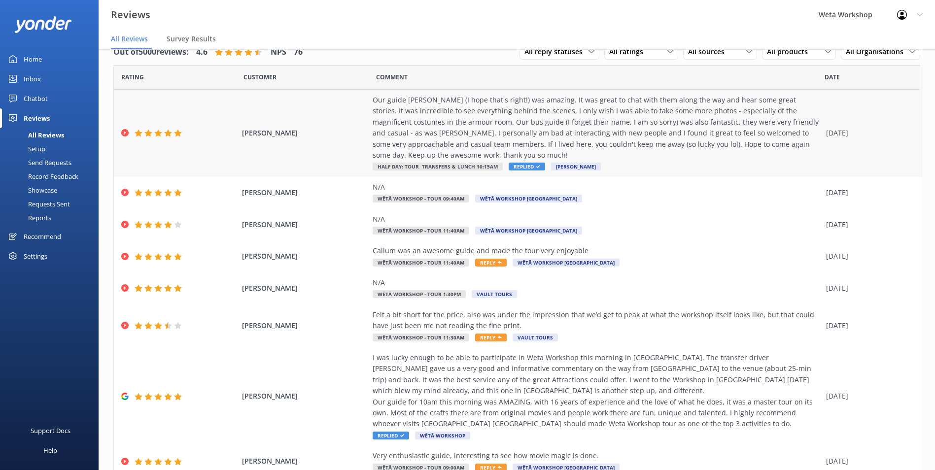
click at [507, 129] on div "Our guide Taylor (I hope that's right!) was amazing. It was great to chat with …" at bounding box center [597, 128] width 449 height 66
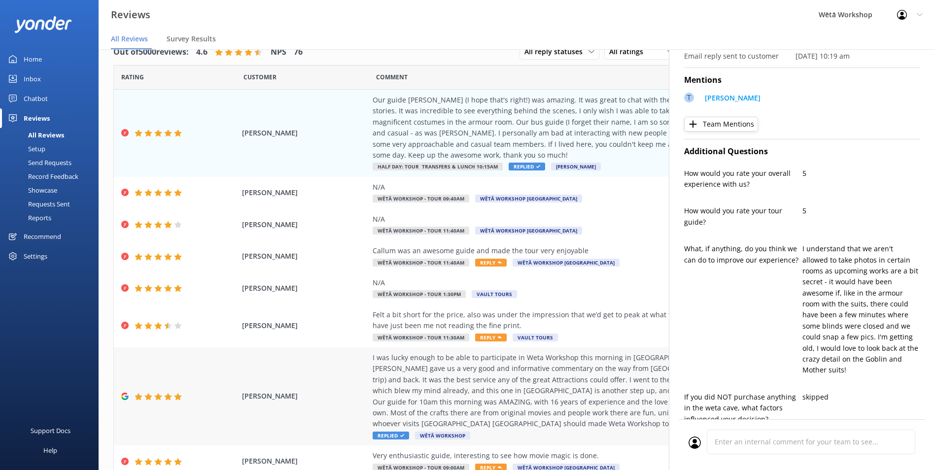
scroll to position [135, 0]
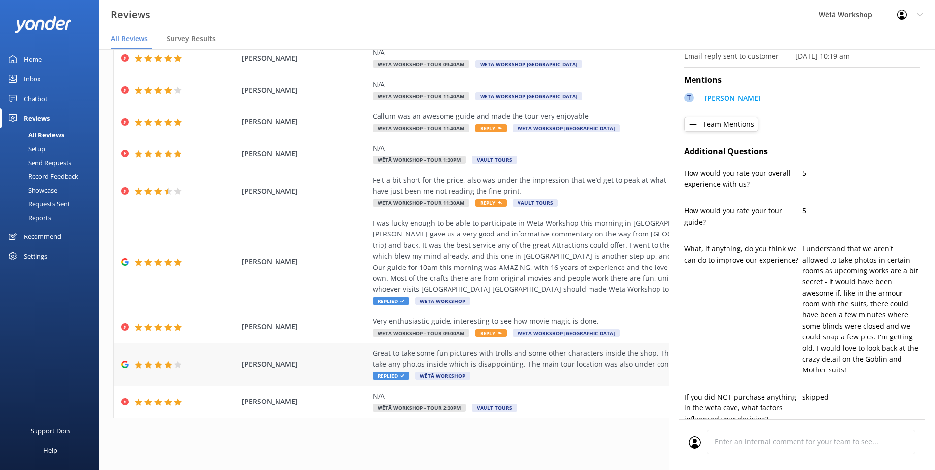
click at [526, 359] on div "Great to take some fun pictures with trolls and some other characters inside th…" at bounding box center [597, 359] width 449 height 22
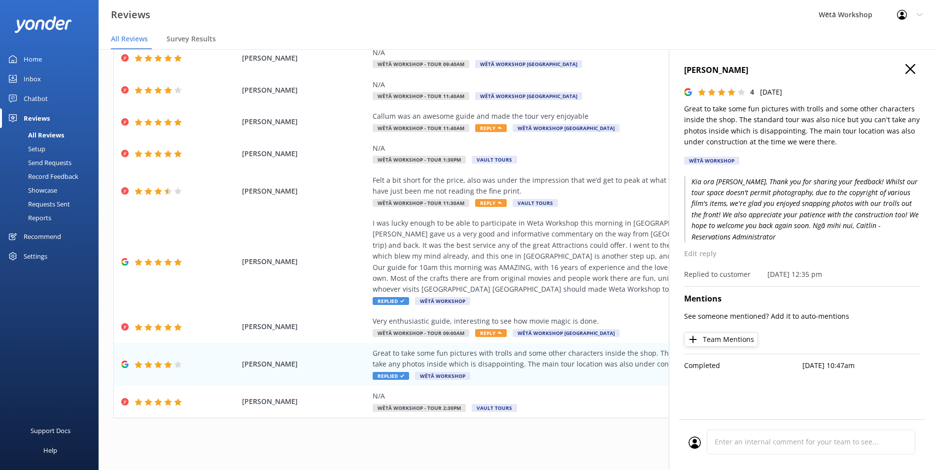
click at [913, 68] on icon at bounding box center [911, 69] width 10 height 10
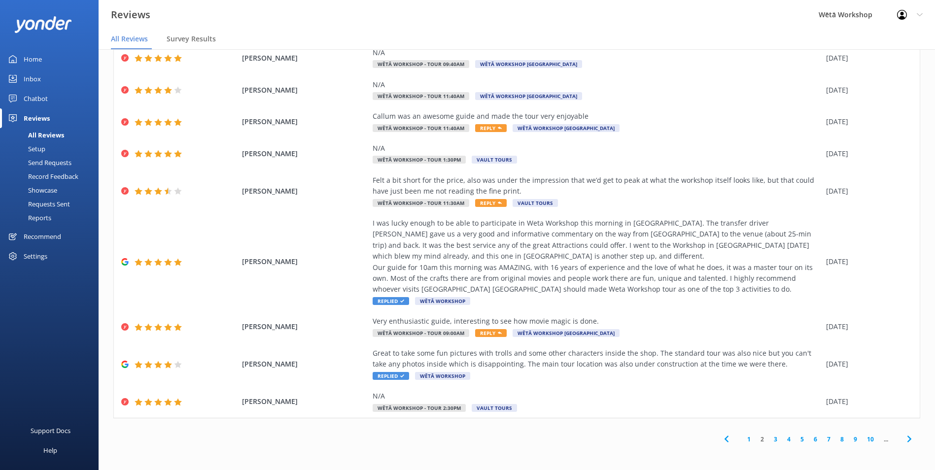
click at [771, 439] on link "3" at bounding box center [775, 439] width 13 height 9
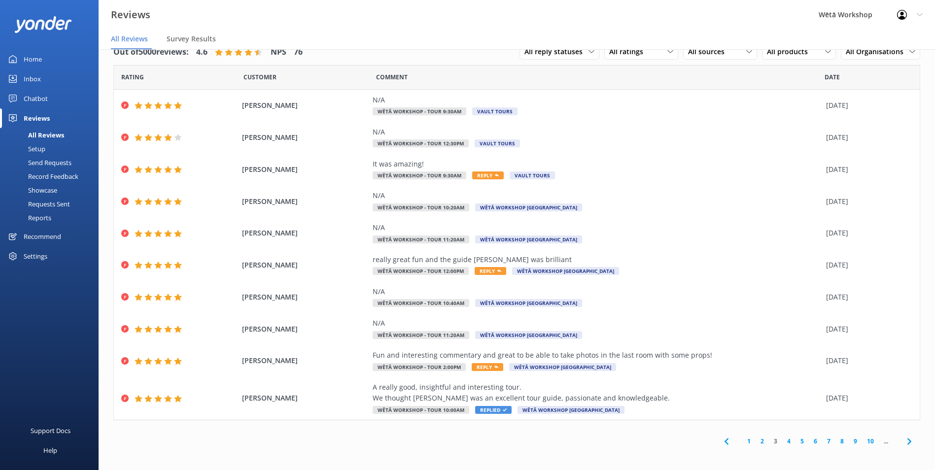
click at [782, 438] on link "4" at bounding box center [788, 441] width 13 height 9
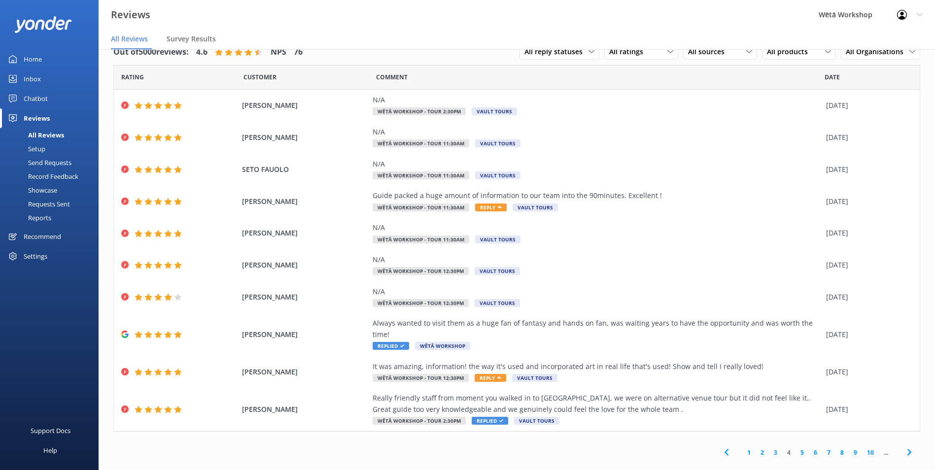
click at [796, 448] on link "5" at bounding box center [802, 452] width 13 height 9
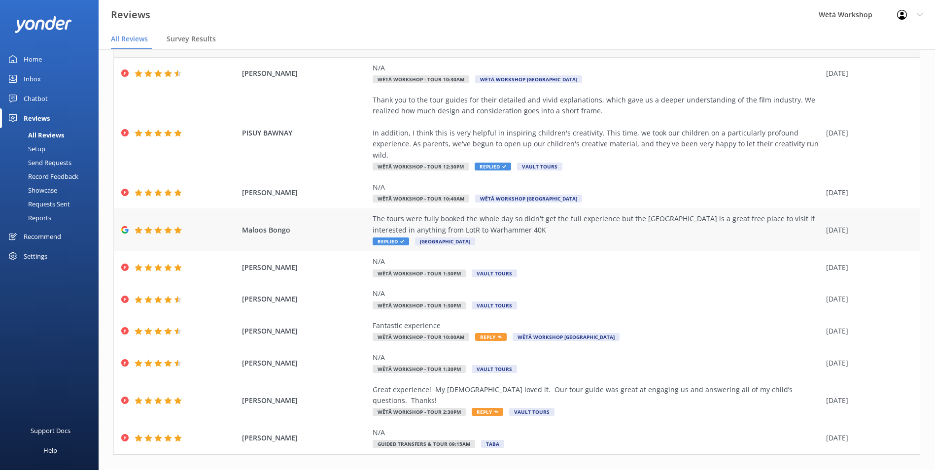
scroll to position [46, 0]
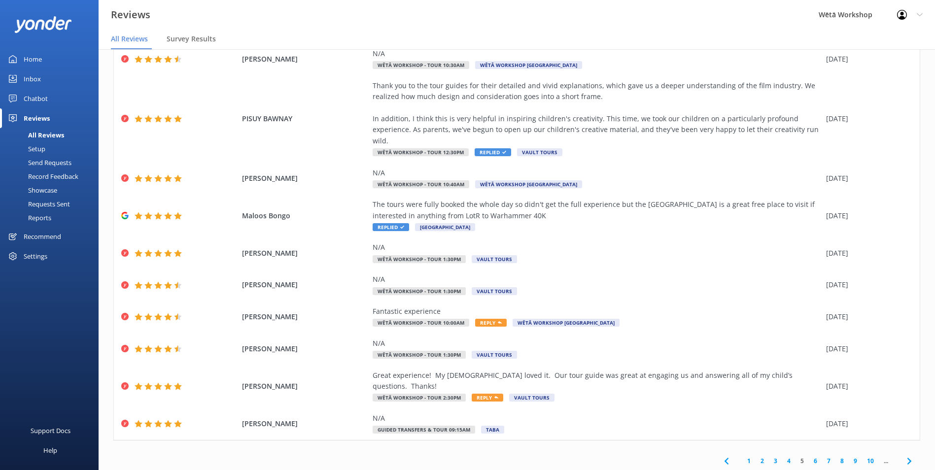
click at [810, 457] on link "6" at bounding box center [815, 461] width 13 height 9
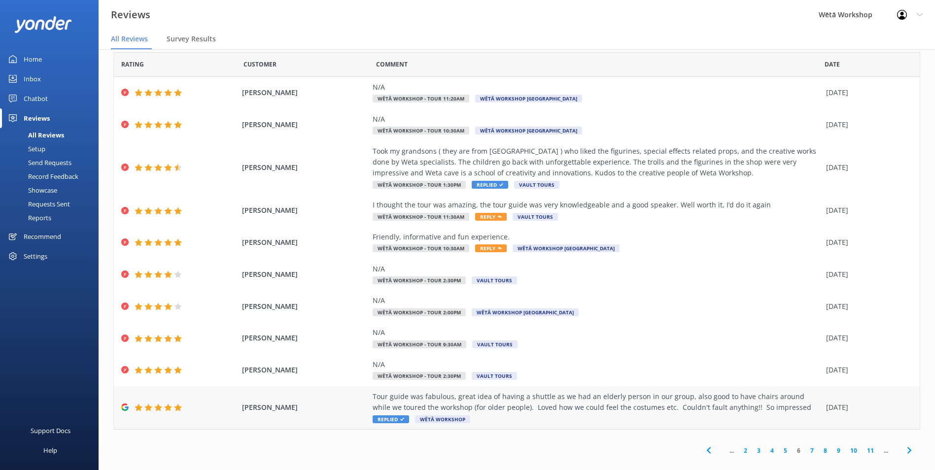
scroll to position [24, 0]
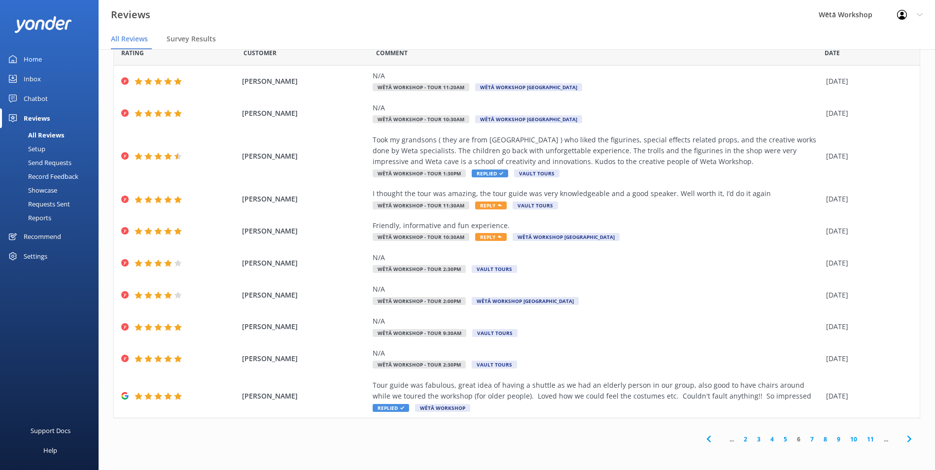
click at [806, 439] on link "7" at bounding box center [812, 439] width 13 height 9
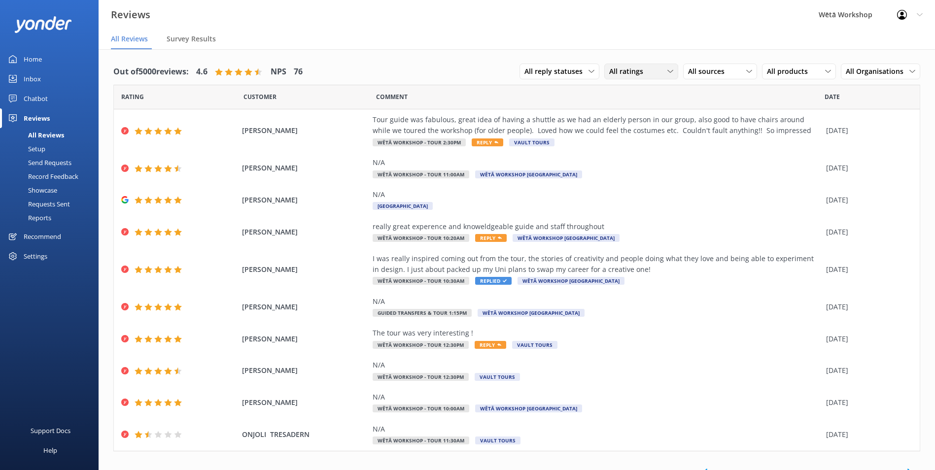
click at [655, 72] on div "All ratings" at bounding box center [641, 71] width 69 height 11
click at [654, 148] on div "Detractors" at bounding box center [641, 152] width 45 height 10
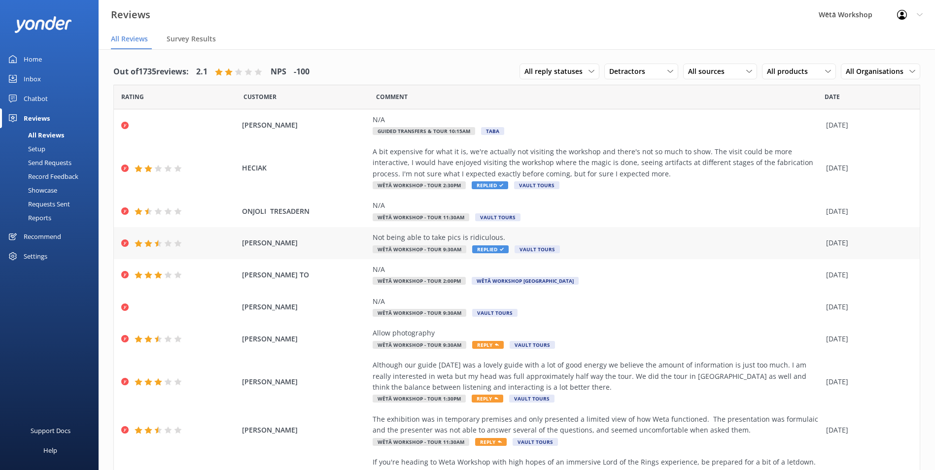
click at [550, 243] on div "Not being able to take pics is ridiculous. Wētā Workshop - Tour 9:30am Replied …" at bounding box center [597, 243] width 449 height 22
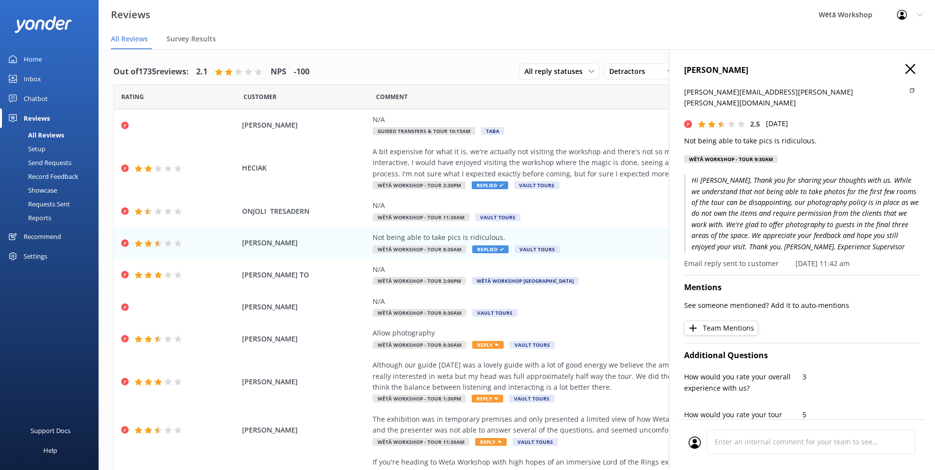
click at [906, 67] on use at bounding box center [911, 69] width 10 height 10
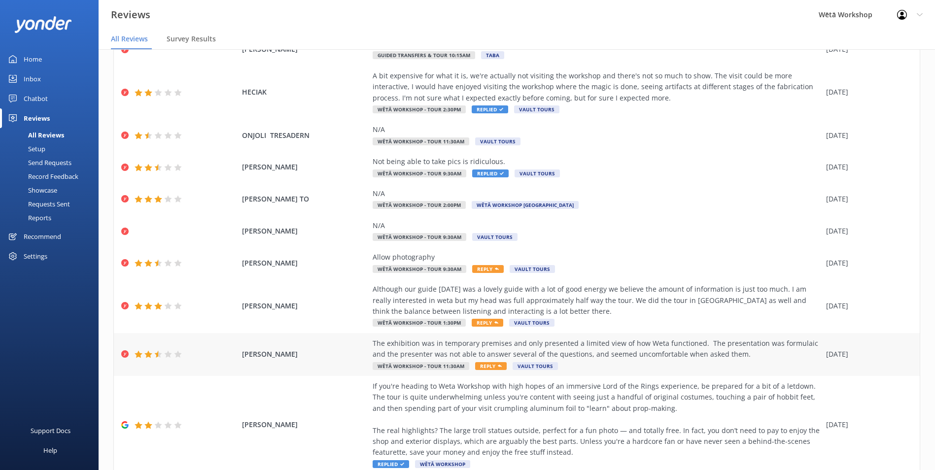
scroll to position [99, 0]
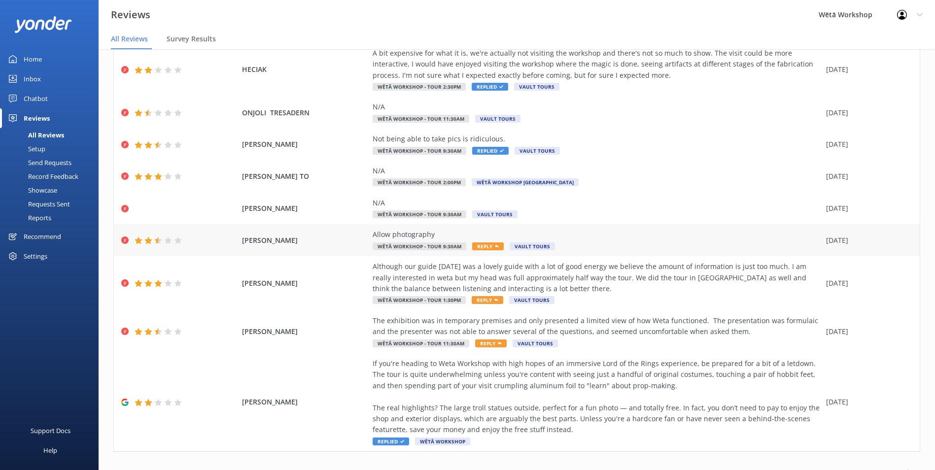
click at [588, 243] on div "Allow photography Wētā Workshop - Tour 9:30am Reply Vault Tours" at bounding box center [597, 240] width 449 height 22
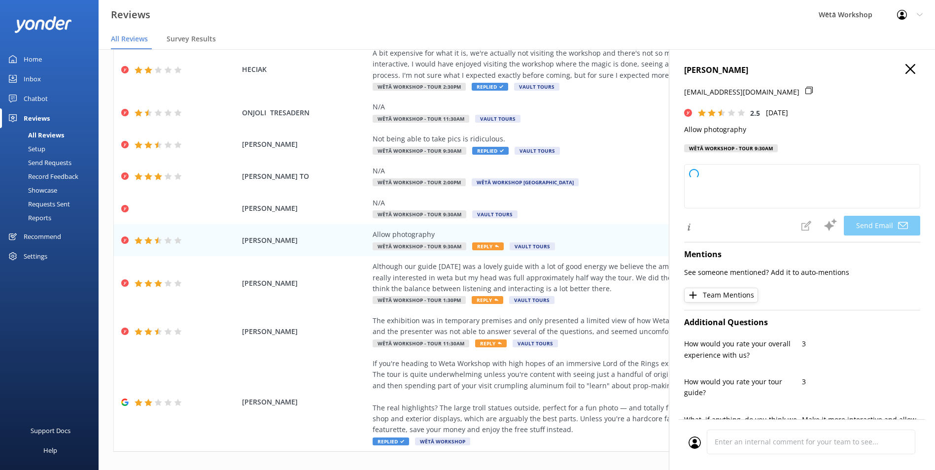
type textarea "Kia ora Alfredo, Thank you for sharing your feedback with us. We appreciate you…"
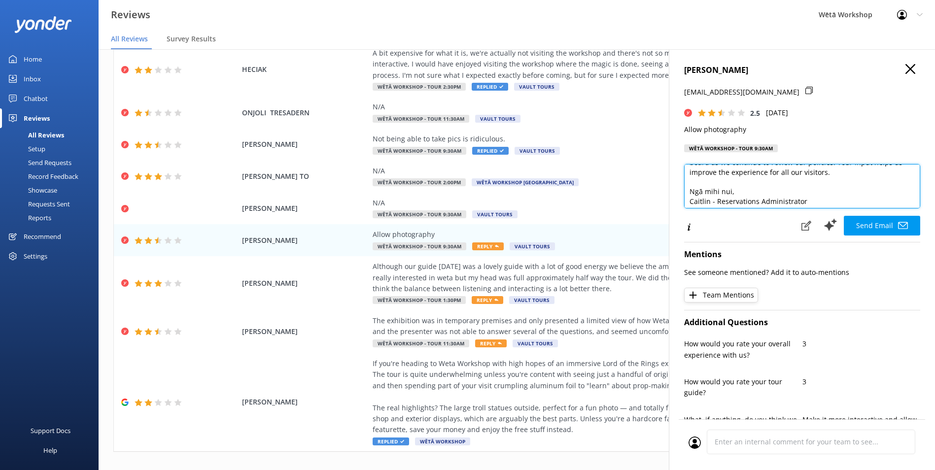
scroll to position [53, 0]
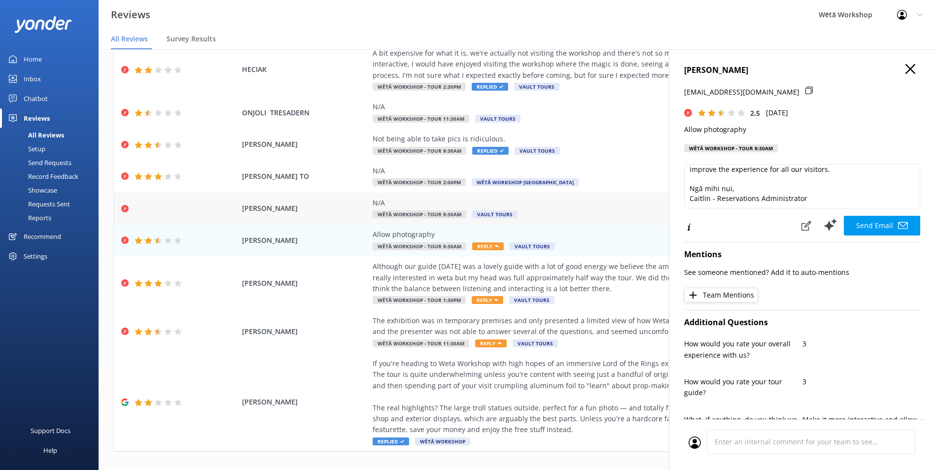
click at [547, 209] on div "N/A Wētā Workshop - Tour 9:30am Vault Tours" at bounding box center [597, 209] width 449 height 22
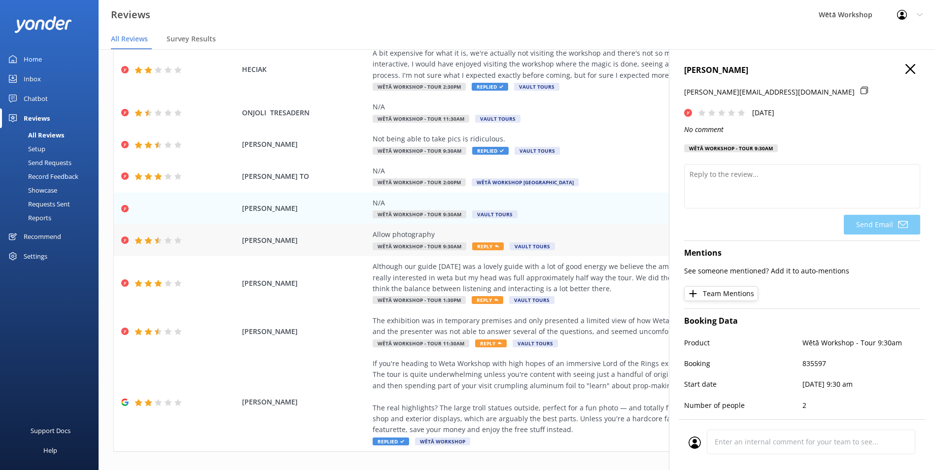
click at [579, 243] on div "Allow photography Wētā Workshop - Tour 9:30am Reply Vault Tours" at bounding box center [597, 240] width 449 height 22
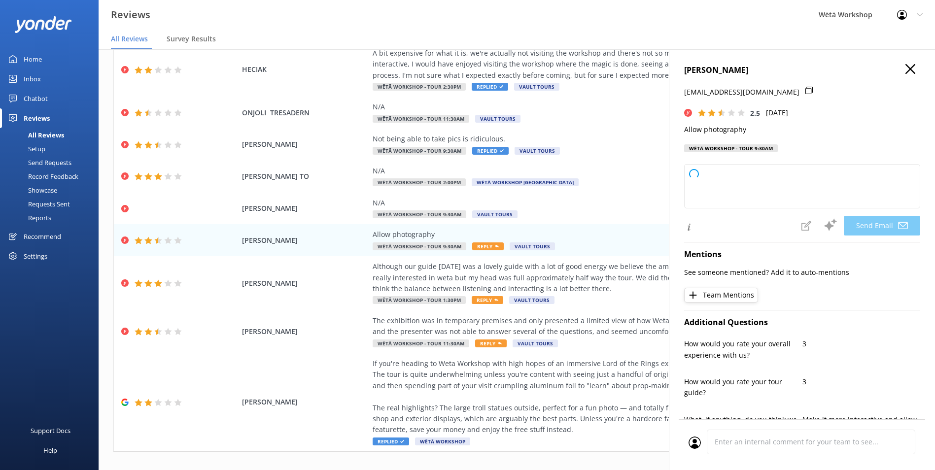
click at [907, 68] on icon at bounding box center [911, 69] width 10 height 10
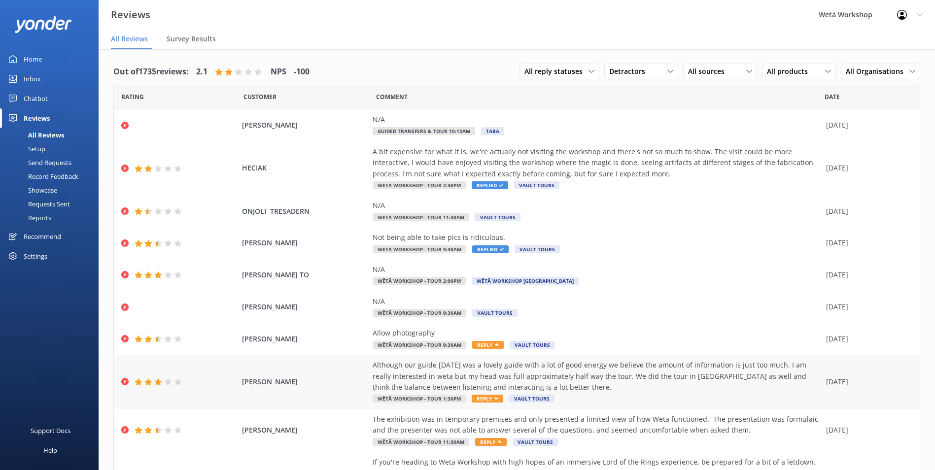
scroll to position [112, 0]
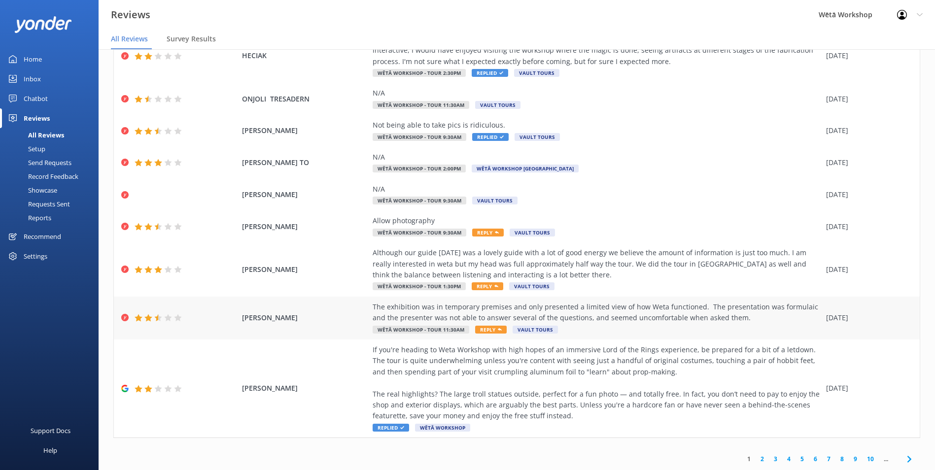
click at [578, 316] on div "The exhibition was in temporary premises and only presented a limited view of h…" at bounding box center [597, 313] width 449 height 22
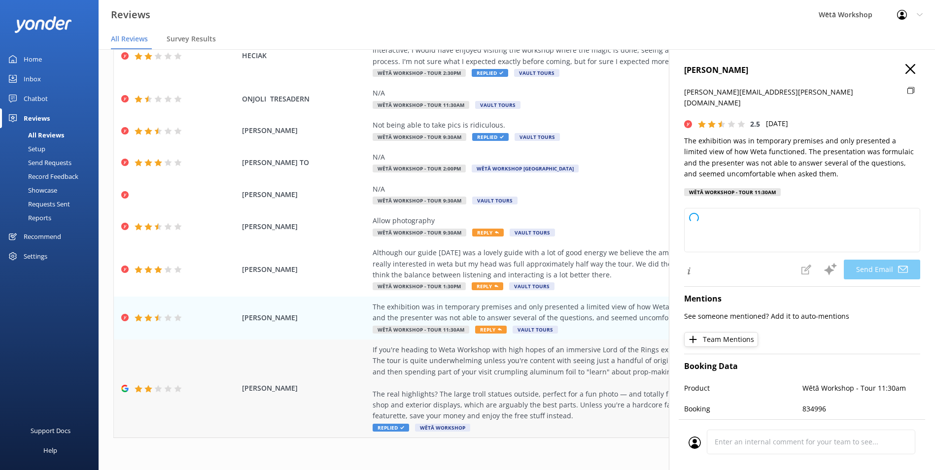
click at [440, 393] on div "If you're heading to Weta Workshop with high hopes of an immersive Lord of the …" at bounding box center [597, 383] width 449 height 77
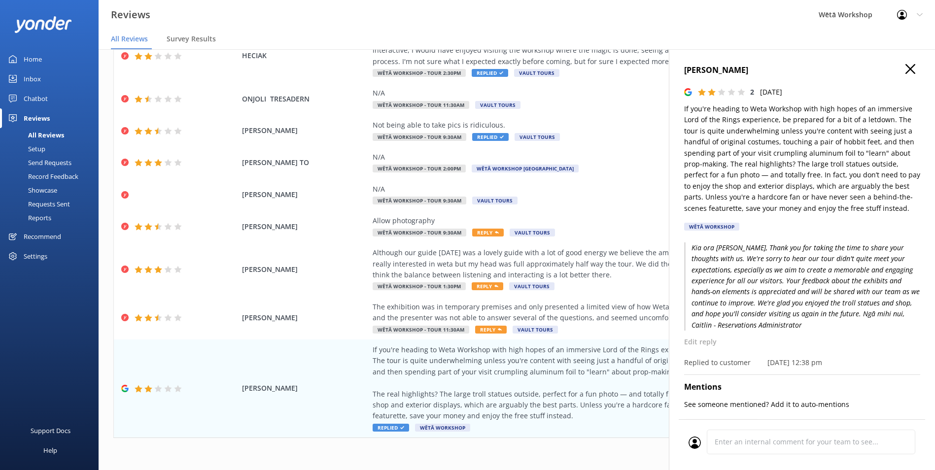
click at [830, 279] on p "Kia ora [PERSON_NAME], Thank you for taking the time to share your thoughts wit…" at bounding box center [802, 287] width 236 height 88
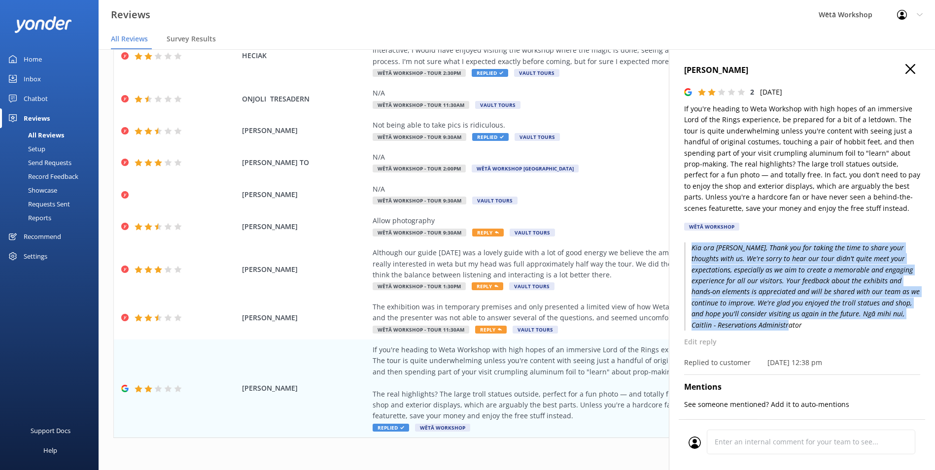
drag, startPoint x: 692, startPoint y: 258, endPoint x: 792, endPoint y: 339, distance: 128.7
click at [792, 331] on p "Kia ora [PERSON_NAME], Thank you for taking the time to share your thoughts wit…" at bounding box center [802, 287] width 236 height 88
copy p "Kia ora Francesco, Thank you for taking the time to share your thoughts with us…"
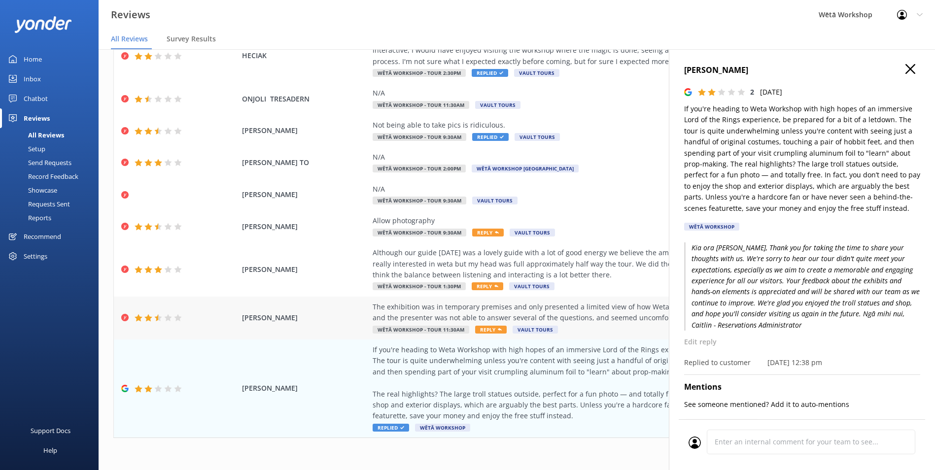
click at [426, 314] on div "The exhibition was in temporary premises and only presented a limited view of h…" at bounding box center [597, 313] width 449 height 22
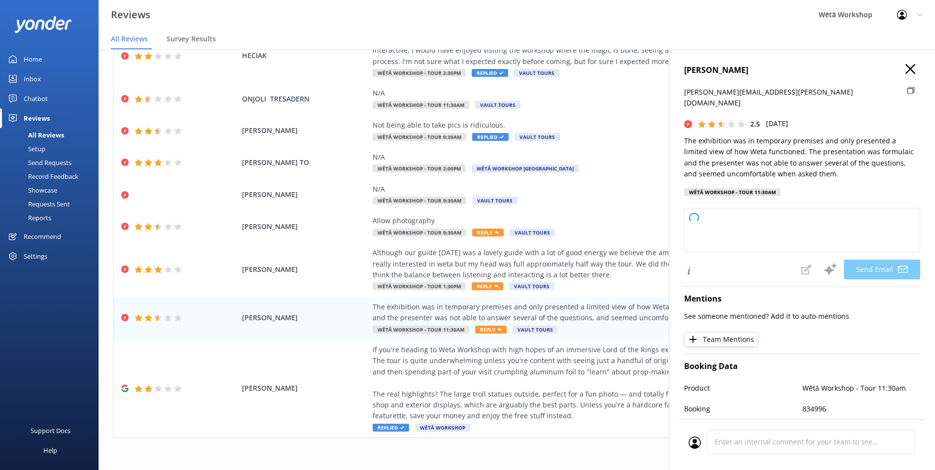
click at [906, 70] on use at bounding box center [911, 69] width 10 height 10
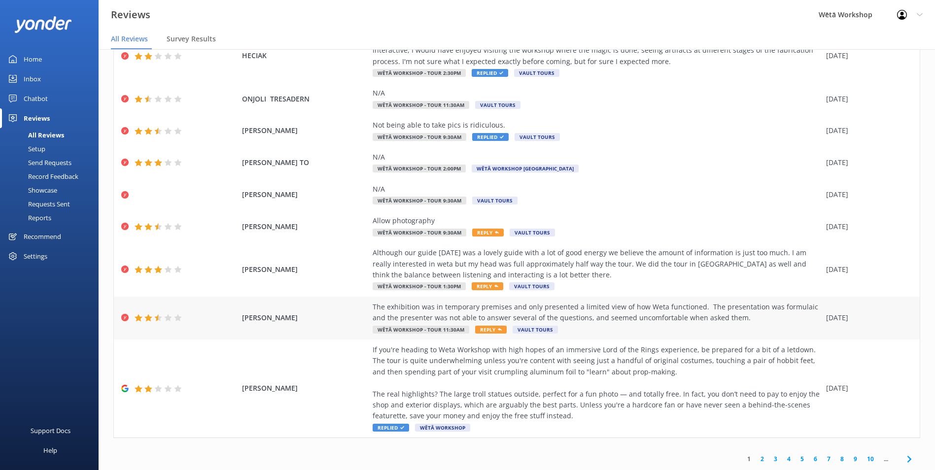
click at [399, 307] on div "The exhibition was in temporary premises and only presented a limited view of h…" at bounding box center [597, 313] width 449 height 22
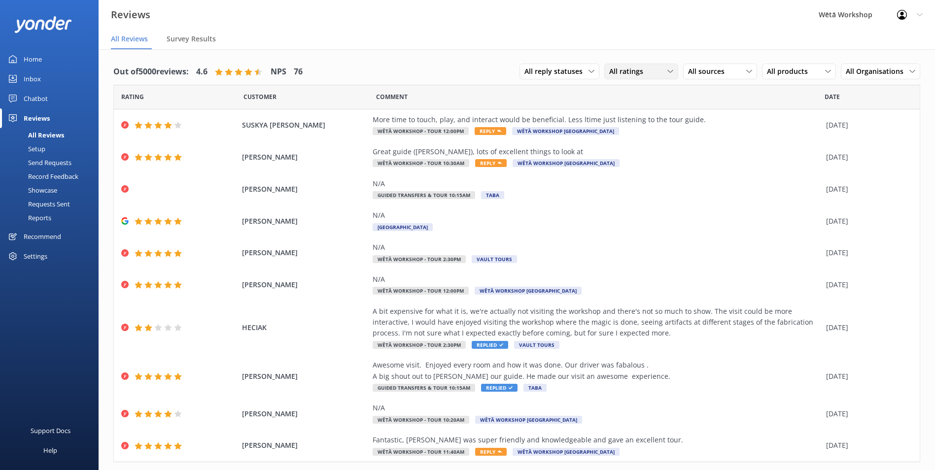
click at [667, 72] on icon at bounding box center [670, 72] width 6 height 6
click at [621, 148] on div "Detractors" at bounding box center [641, 152] width 45 height 10
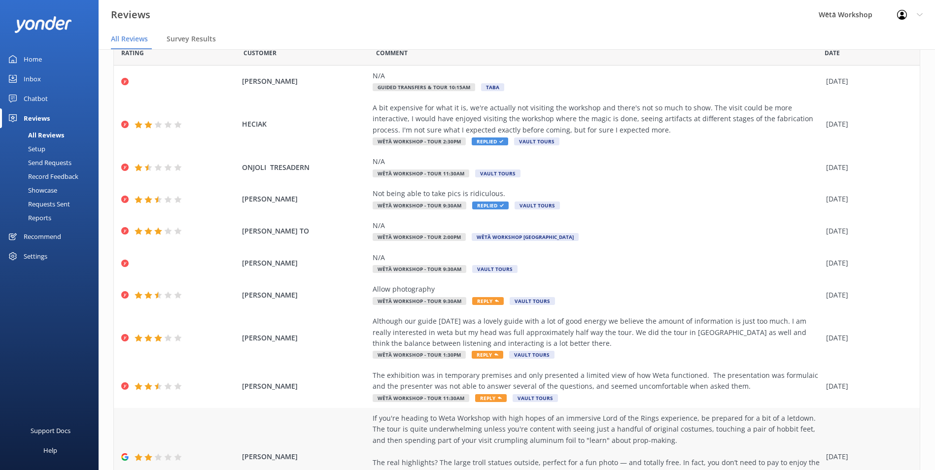
scroll to position [99, 0]
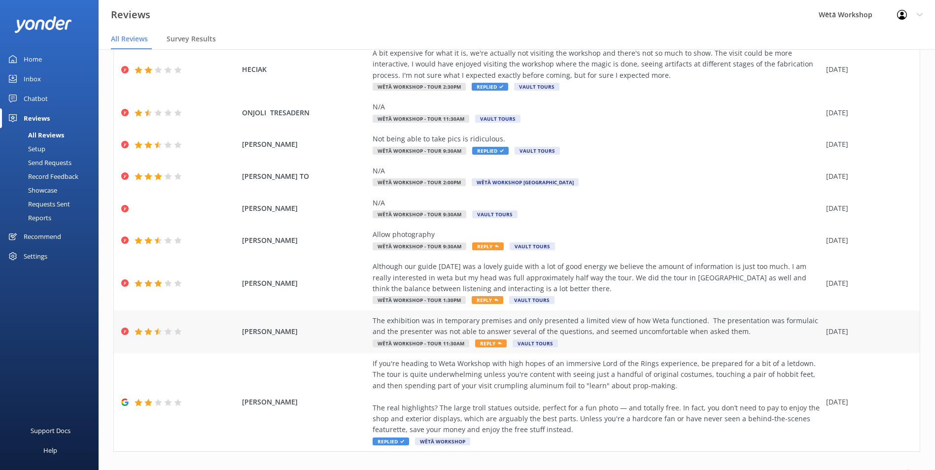
click at [686, 347] on div "The exhibition was in temporary premises and only presented a limited view of h…" at bounding box center [597, 332] width 449 height 33
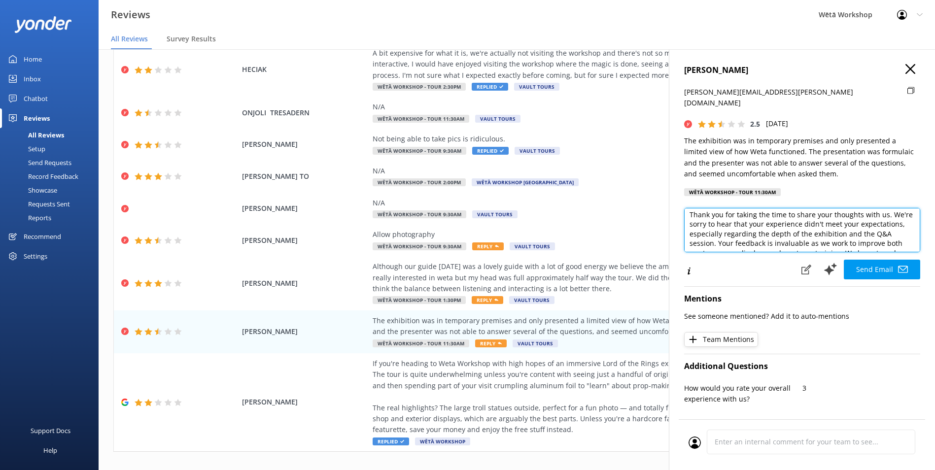
scroll to position [10, 0]
drag, startPoint x: 688, startPoint y: 201, endPoint x: 890, endPoint y: 213, distance: 202.5
click at [890, 213] on textarea "Kia ora [PERSON_NAME], Thank you for taking the time to share your thoughts wit…" at bounding box center [802, 230] width 236 height 44
click at [817, 231] on textarea "Kia ora [PERSON_NAME], Thank you for taking the time to share your thoughts wit…" at bounding box center [802, 230] width 236 height 44
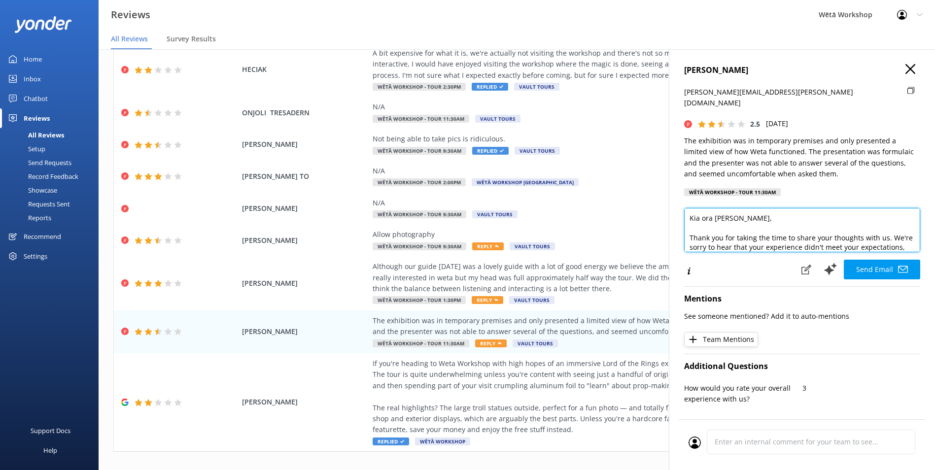
drag, startPoint x: 855, startPoint y: 208, endPoint x: 689, endPoint y: 227, distance: 167.2
click at [689, 227] on textarea "Kia ora [PERSON_NAME], Thank you for taking the time to share your thoughts wit…" at bounding box center [802, 230] width 236 height 44
click at [851, 229] on textarea "Kia ora [PERSON_NAME], Thank you for taking the time to share your thoughts wit…" at bounding box center [802, 230] width 236 height 44
drag, startPoint x: 814, startPoint y: 235, endPoint x: 692, endPoint y: 191, distance: 129.7
click at [692, 191] on div "[PERSON_NAME] [PERSON_NAME][EMAIL_ADDRESS][PERSON_NAME][DOMAIN_NAME] 2.5 [DATE]…" at bounding box center [802, 284] width 266 height 470
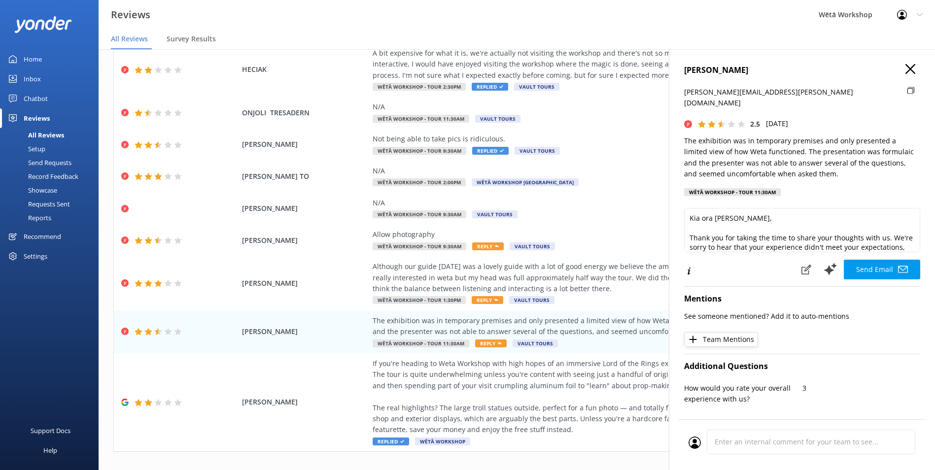
click at [692, 191] on div "[PERSON_NAME] [PERSON_NAME][EMAIL_ADDRESS][PERSON_NAME][DOMAIN_NAME] 2.5 [DATE]…" at bounding box center [802, 284] width 266 height 470
drag, startPoint x: 825, startPoint y: 232, endPoint x: 674, endPoint y: 198, distance: 154.6
click at [674, 198] on div "[PERSON_NAME] [PERSON_NAME][EMAIL_ADDRESS][PERSON_NAME][DOMAIN_NAME] 2.5 [DATE]…" at bounding box center [802, 284] width 266 height 470
paste textarea "Hi [PERSON_NAME], Thanks for taking the time to share your thoughts with us. We…"
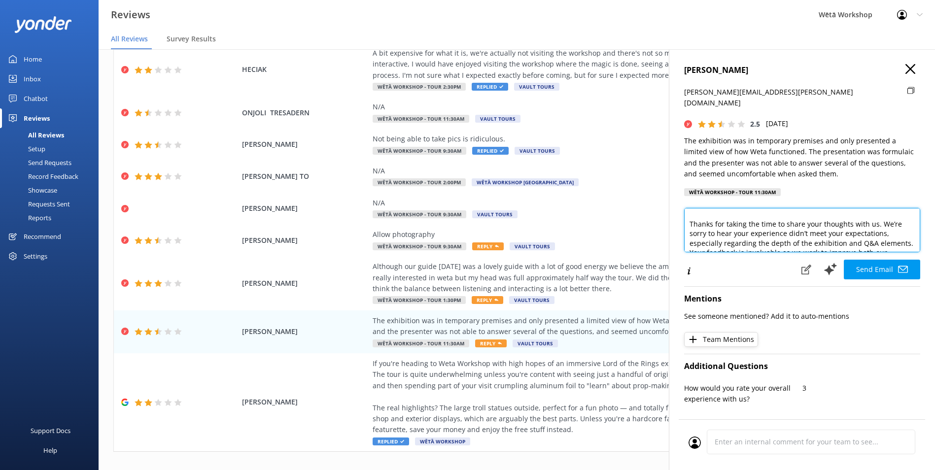
scroll to position [20, 0]
click at [747, 218] on textarea "Hi [PERSON_NAME], Thanks for taking the time to share your thoughts with us. We…" at bounding box center [802, 230] width 236 height 44
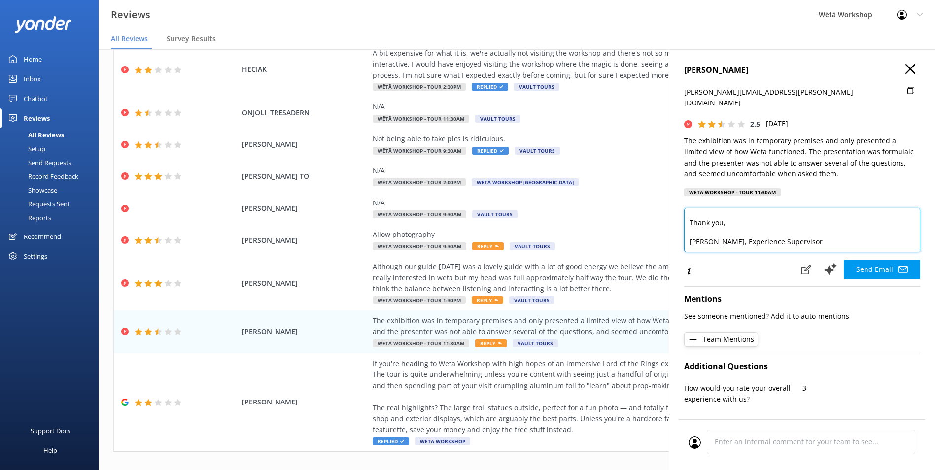
scroll to position [102, 0]
type textarea "Hi [PERSON_NAME], Thanks for taking the time to share your thoughts with us. We…"
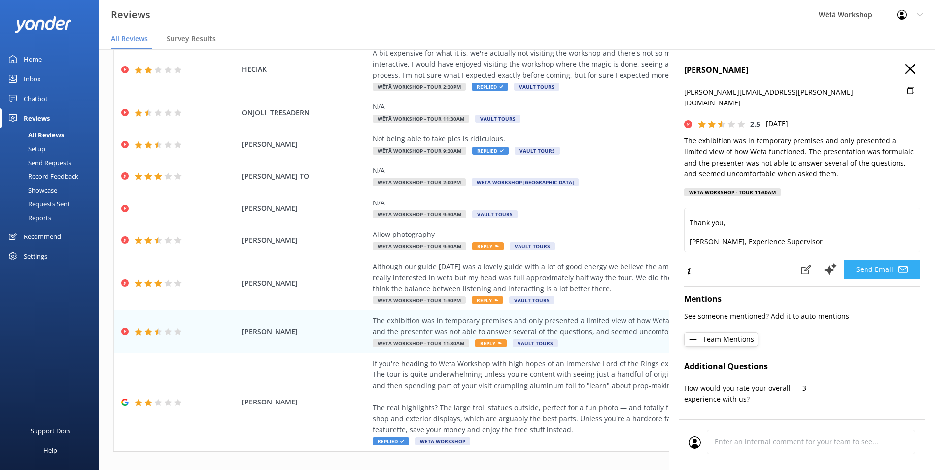
click at [873, 260] on button "Send Email" at bounding box center [882, 270] width 76 height 20
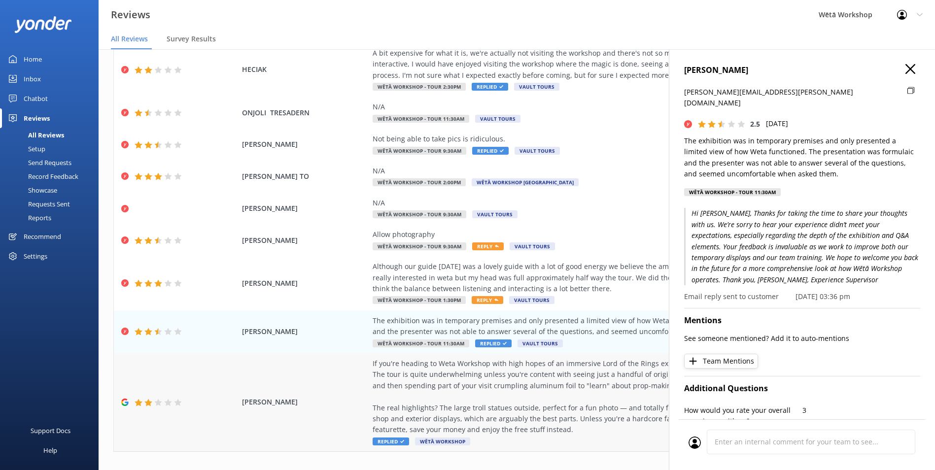
click at [515, 392] on div "If you're heading to Weta Workshop with high hopes of an immersive Lord of the …" at bounding box center [597, 396] width 449 height 77
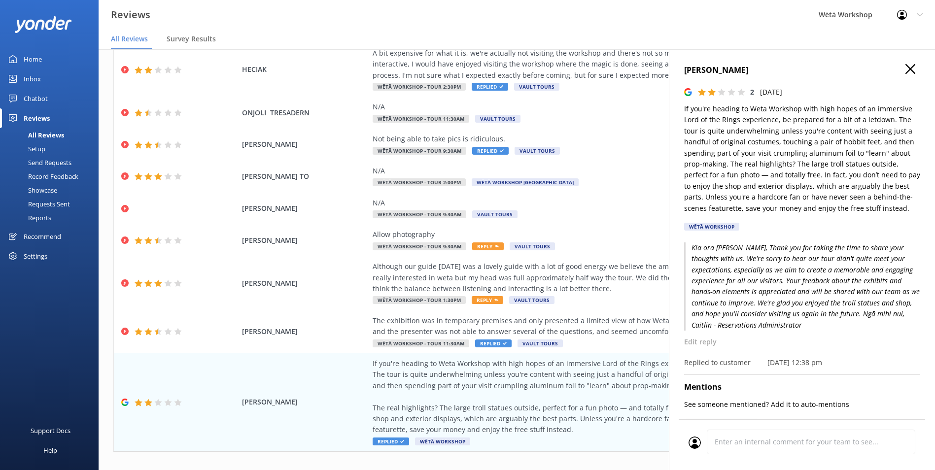
click at [908, 66] on h4 "[PERSON_NAME]" at bounding box center [802, 70] width 236 height 13
click at [906, 70] on icon at bounding box center [911, 69] width 10 height 10
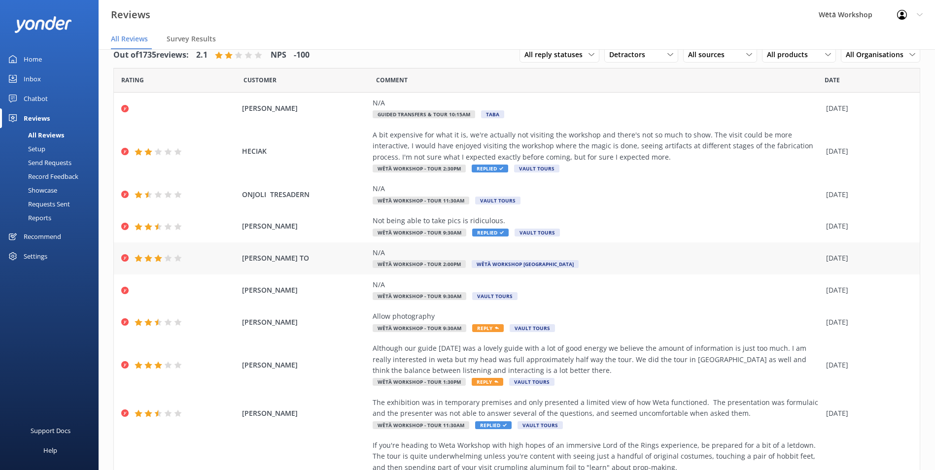
scroll to position [0, 0]
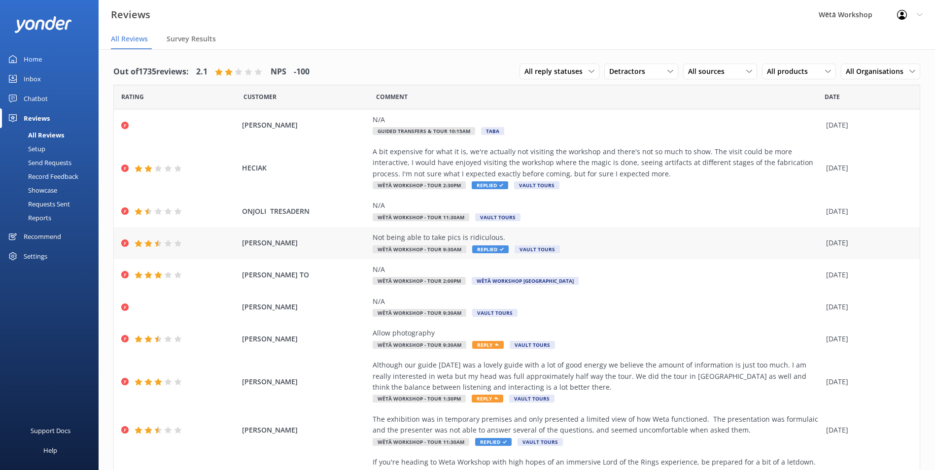
click at [580, 246] on div "Not being able to take pics is ridiculous. Wētā Workshop - Tour 9:30am Replied …" at bounding box center [597, 243] width 449 height 22
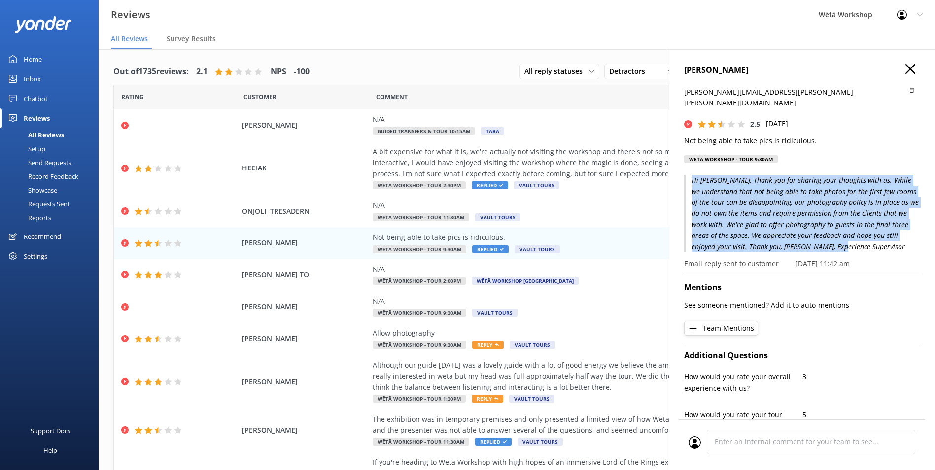
drag, startPoint x: 869, startPoint y: 236, endPoint x: 689, endPoint y: 172, distance: 191.0
click at [689, 175] on p "Hi [PERSON_NAME], Thank you for sharing your thoughts with us. While we underst…" at bounding box center [802, 213] width 236 height 77
copy p "Hi [PERSON_NAME], Thank you for sharing your thoughts with us. While we underst…"
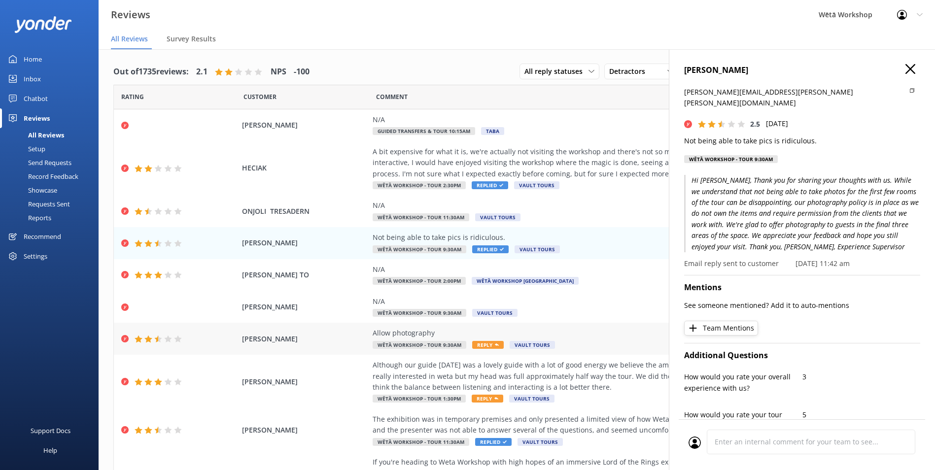
click at [329, 332] on div "[PERSON_NAME] photography Wētā Workshop - Tour 9:30am Reply Vault Tours [DATE]" at bounding box center [517, 339] width 806 height 32
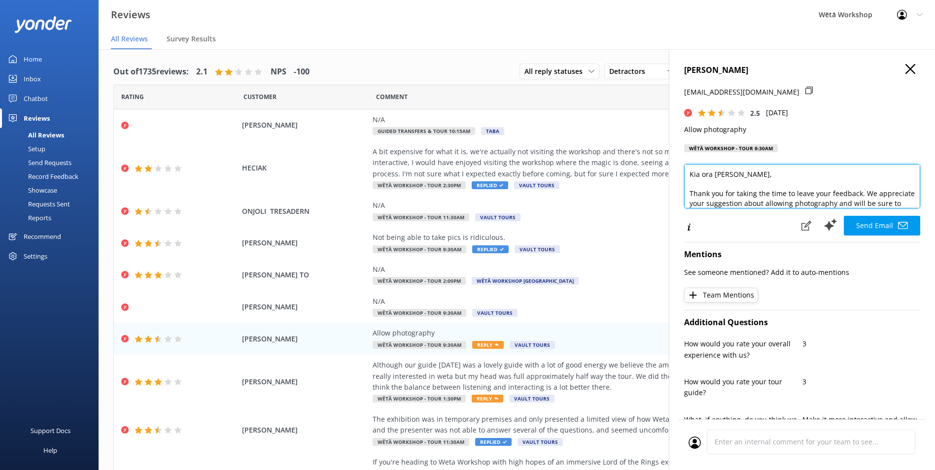
drag, startPoint x: 816, startPoint y: 202, endPoint x: 682, endPoint y: 165, distance: 138.5
click at [682, 165] on div "[PERSON_NAME] [PERSON_NAME][EMAIL_ADDRESS][DOMAIN_NAME] 2.5 [DATE] Allow photog…" at bounding box center [802, 284] width 266 height 470
paste textarea "Hi [PERSON_NAME], Thank you for sharing your thoughts with us. While we underst…"
click at [720, 172] on textarea "Hi [PERSON_NAME], Thank you for sharing your thoughts with us. While we underst…" at bounding box center [802, 186] width 236 height 44
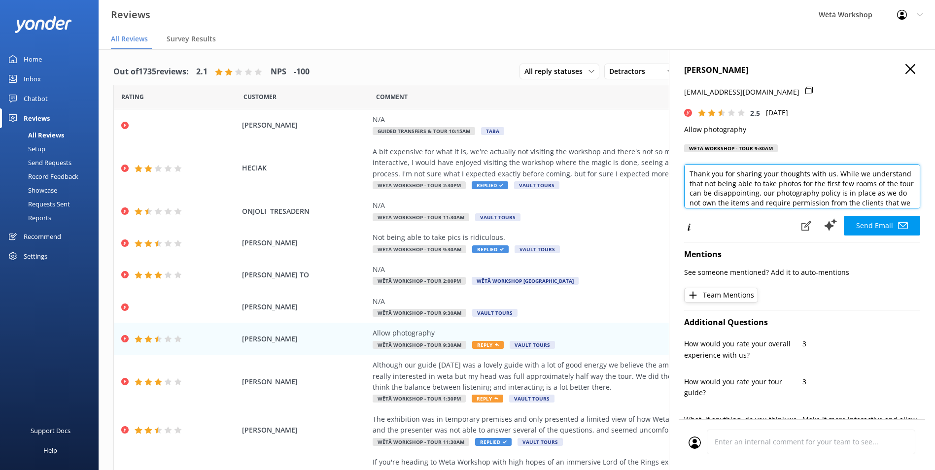
drag, startPoint x: 807, startPoint y: 174, endPoint x: 688, endPoint y: 175, distance: 118.8
click at [688, 175] on textarea "Hi [PERSON_NAME], Thank you for sharing your thoughts with us. While we underst…" at bounding box center [802, 186] width 236 height 44
click at [844, 192] on textarea "Hi [PERSON_NAME], We appreciate you sharing your thoughts with us. While we und…" at bounding box center [802, 186] width 236 height 44
drag, startPoint x: 825, startPoint y: 195, endPoint x: 853, endPoint y: 174, distance: 35.2
click at [853, 174] on textarea "Hi [PERSON_NAME], We appreciate you sharing your thoughts with us. While we und…" at bounding box center [802, 186] width 236 height 44
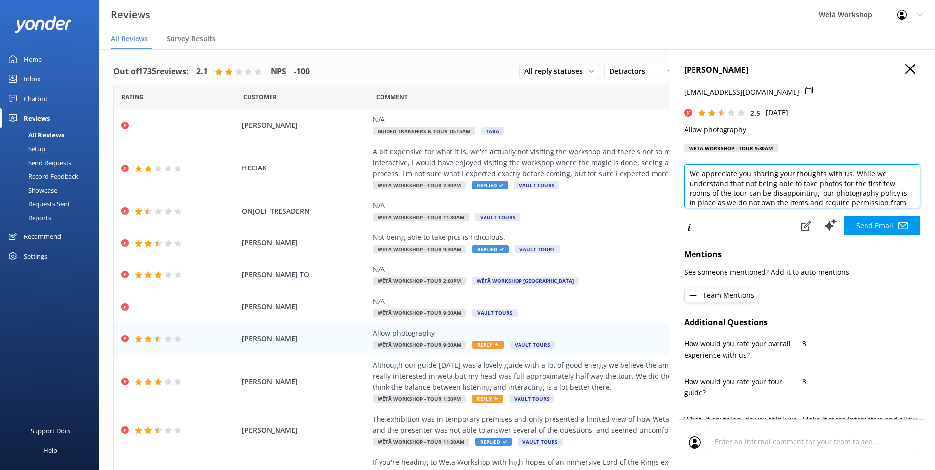
click at [857, 186] on textarea "Hi [PERSON_NAME], We appreciate you sharing your thoughts with us. While we und…" at bounding box center [802, 186] width 236 height 44
click at [882, 182] on textarea "Hi [PERSON_NAME], We appreciate you sharing your thoughts with us. While we und…" at bounding box center [802, 186] width 236 height 44
click at [706, 198] on textarea "Hi [PERSON_NAME], We appreciate you sharing your thoughts with us. While we und…" at bounding box center [802, 186] width 236 height 44
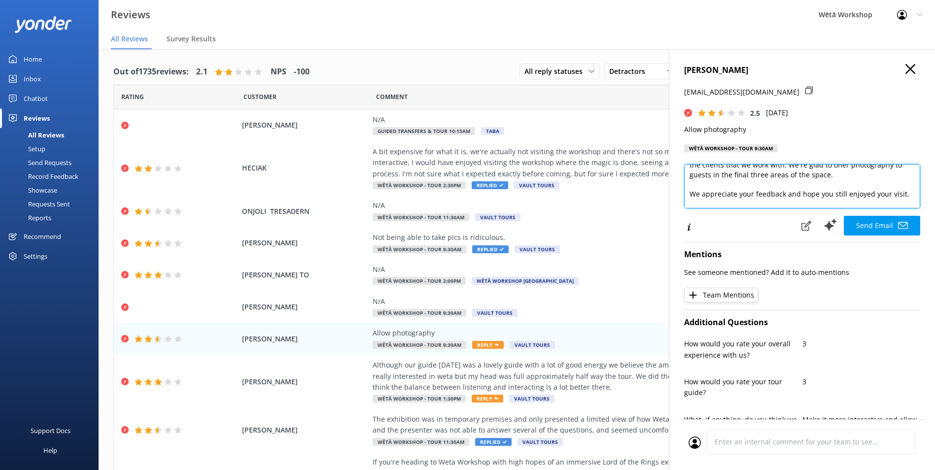
scroll to position [57, 0]
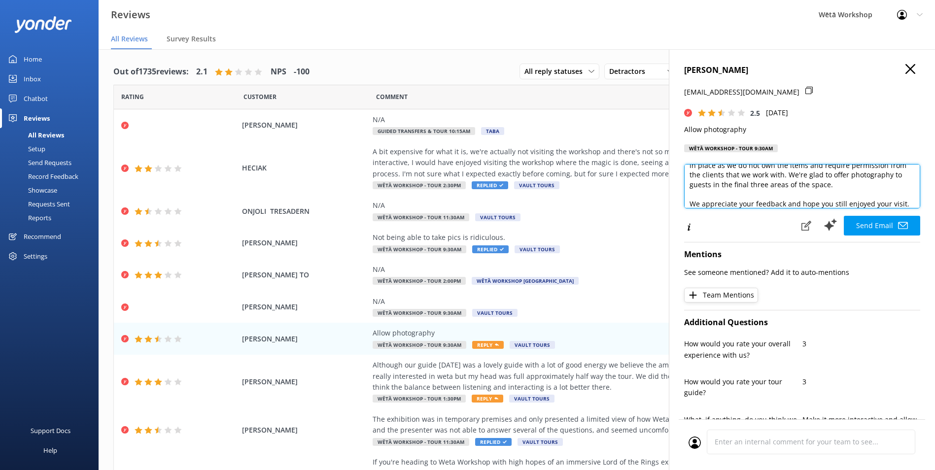
click at [804, 176] on textarea "Hi [PERSON_NAME], We appreciate you sharing your thoughts with us. While we und…" at bounding box center [802, 186] width 236 height 44
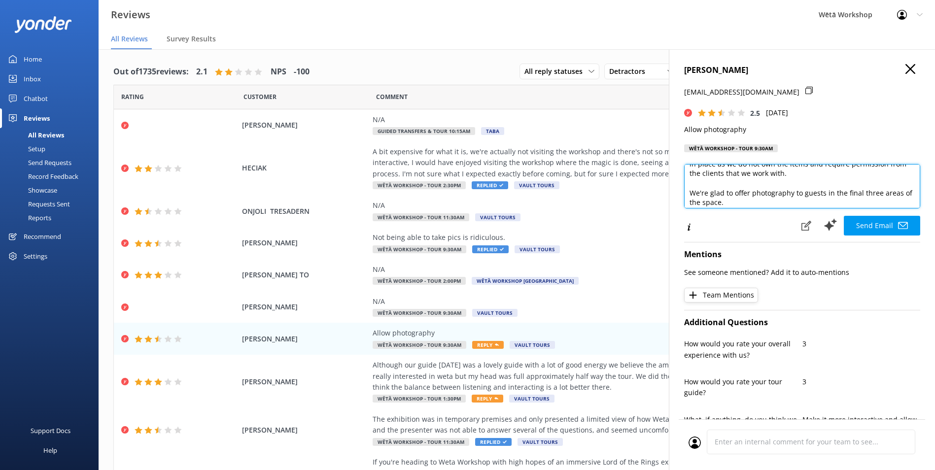
scroll to position [52, 0]
click at [836, 181] on textarea "Hi [PERSON_NAME], We appreciate you sharing your thoughts with us. While we und…" at bounding box center [802, 186] width 236 height 44
click at [913, 205] on textarea "Hi [PERSON_NAME], We appreciate you sharing your thoughts with us. While we und…" at bounding box center [802, 186] width 236 height 44
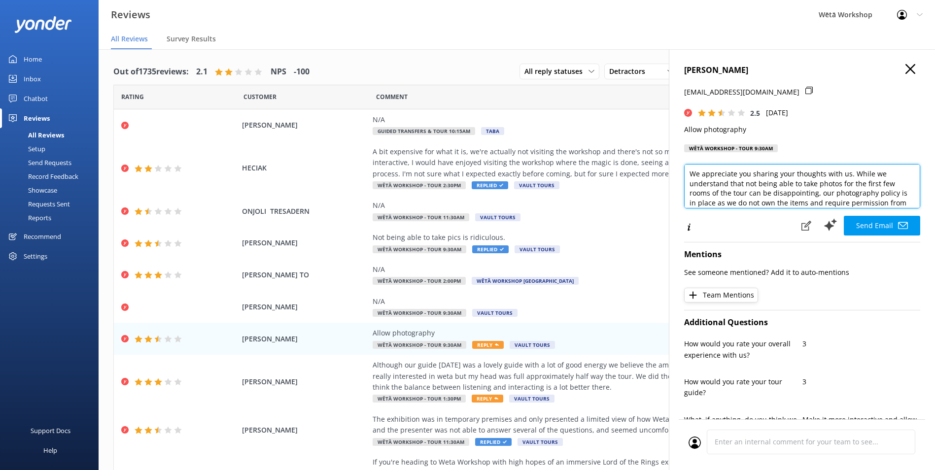
click at [884, 196] on textarea "Hi [PERSON_NAME], We appreciate you sharing your thoughts with us. While we und…" at bounding box center [802, 186] width 236 height 44
drag, startPoint x: 875, startPoint y: 173, endPoint x: 857, endPoint y: 195, distance: 28.0
click at [857, 195] on textarea "Hi [PERSON_NAME], We appreciate you sharing your thoughts with us. While we und…" at bounding box center [802, 186] width 236 height 44
click at [690, 204] on textarea "Hi [PERSON_NAME], We appreciate you sharing your thoughts with us. We understan…" at bounding box center [802, 186] width 236 height 44
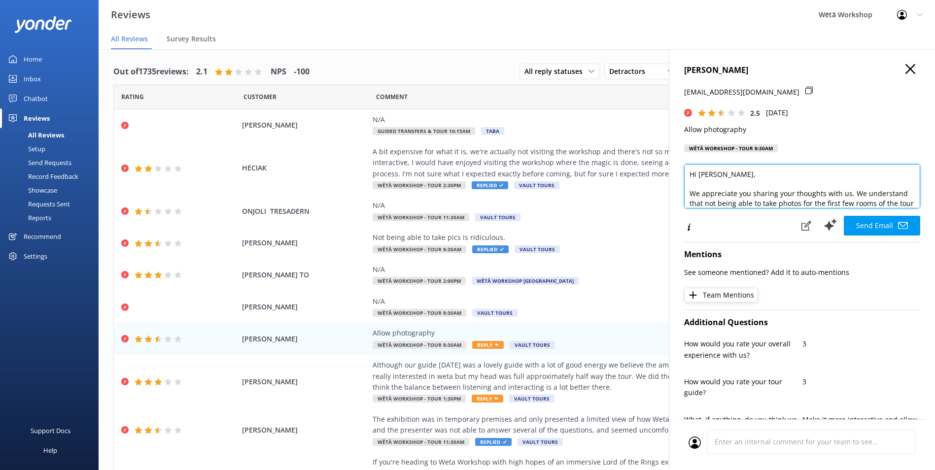
scroll to position [20, 0]
drag, startPoint x: 710, startPoint y: 194, endPoint x: 690, endPoint y: 194, distance: 20.2
click at [690, 194] on textarea "Hi [PERSON_NAME], We appreciate you sharing your thoughts with us. We understan…" at bounding box center [802, 186] width 236 height 44
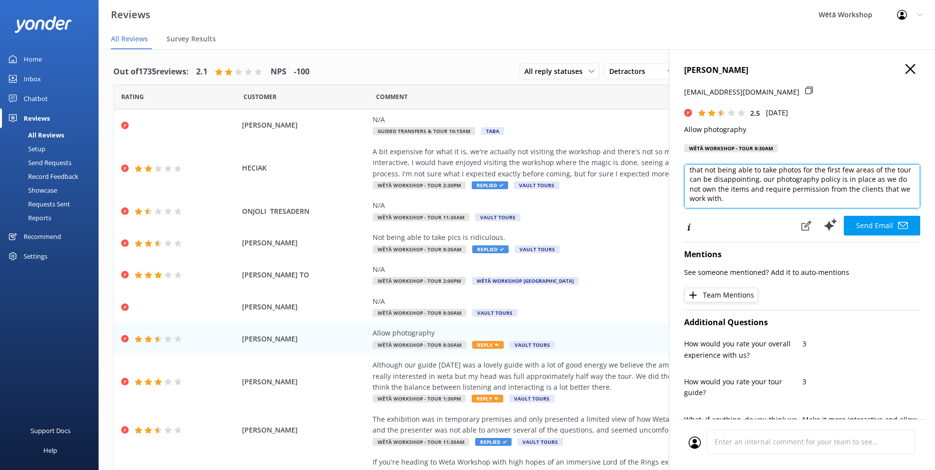
scroll to position [39, 0]
drag, startPoint x: 785, startPoint y: 194, endPoint x: 717, endPoint y: 183, distance: 69.0
click at [717, 183] on textarea "Hi [PERSON_NAME], We appreciate you sharing your thoughts with us. We understan…" at bounding box center [802, 186] width 236 height 44
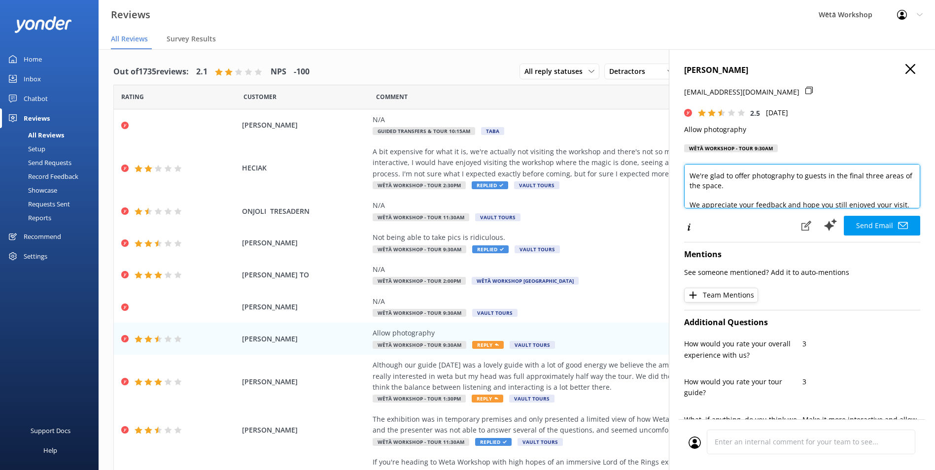
scroll to position [59, 0]
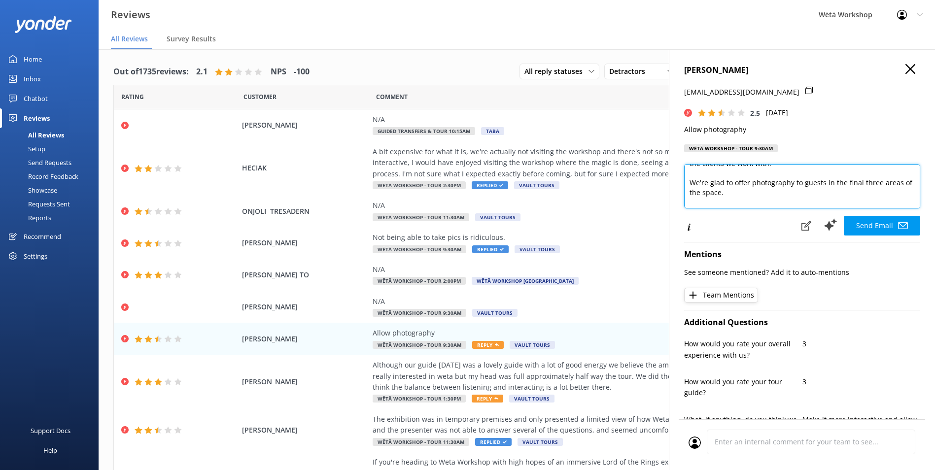
click at [737, 193] on textarea "Hi [PERSON_NAME], We appreciate you sharing your thoughts with us. We understan…" at bounding box center [802, 186] width 236 height 44
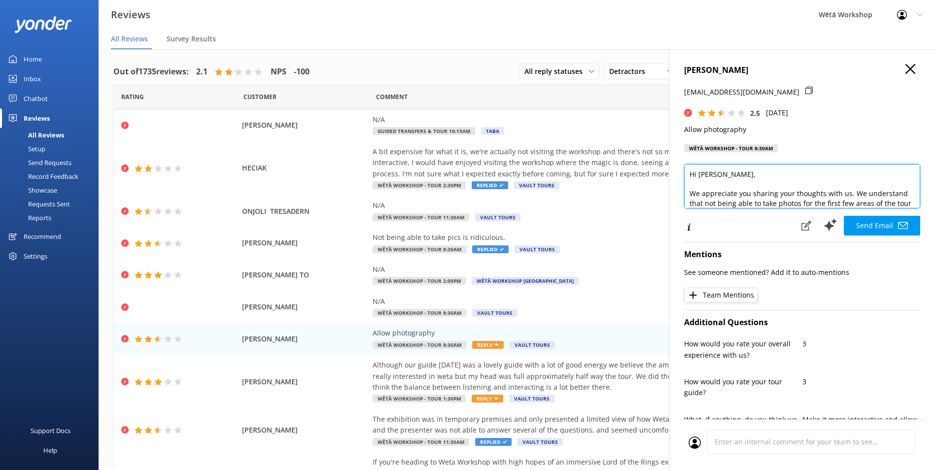
scroll to position [20, 0]
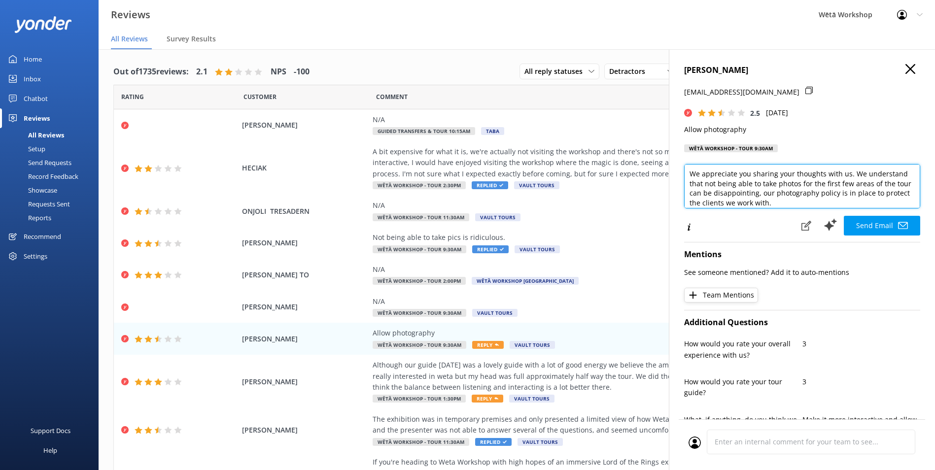
click at [783, 201] on textarea "Hi [PERSON_NAME], We appreciate you sharing your thoughts with us. We understan…" at bounding box center [802, 186] width 236 height 44
drag, startPoint x: 743, startPoint y: 192, endPoint x: 839, endPoint y: 180, distance: 96.3
click at [839, 180] on textarea "Hi [PERSON_NAME], We appreciate you sharing your thoughts with us. We understan…" at bounding box center [802, 186] width 236 height 44
drag, startPoint x: 738, startPoint y: 194, endPoint x: 759, endPoint y: 193, distance: 21.2
click at [738, 194] on textarea "Hi [PERSON_NAME], We appreciate you sharing your thoughts with us. We understan…" at bounding box center [802, 186] width 236 height 44
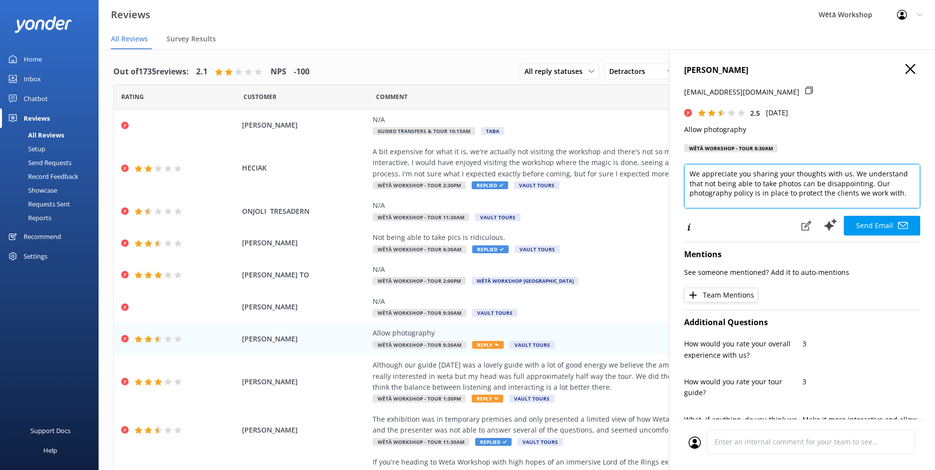
scroll to position [39, 0]
click at [761, 183] on textarea "Hi [PERSON_NAME], We appreciate you sharing your thoughts with us. We understan…" at bounding box center [802, 186] width 236 height 44
drag, startPoint x: 812, startPoint y: 189, endPoint x: 696, endPoint y: 180, distance: 116.2
click at [696, 180] on textarea "Hi [PERSON_NAME], We appreciate you sharing your thoughts with us. We understan…" at bounding box center [802, 186] width 236 height 44
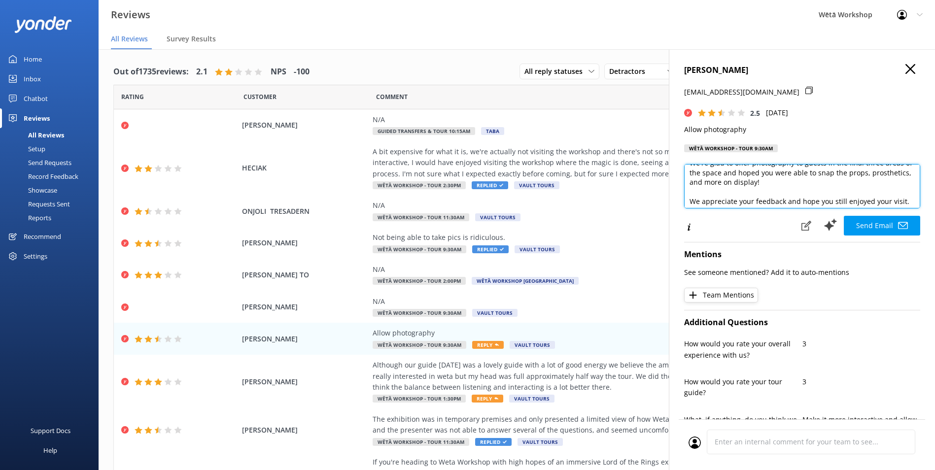
click at [822, 191] on textarea "Hi [PERSON_NAME], We appreciate you sharing your thoughts with us. We understan…" at bounding box center [802, 186] width 236 height 44
drag, startPoint x: 798, startPoint y: 192, endPoint x: 685, endPoint y: 163, distance: 116.1
click at [685, 163] on div "[PERSON_NAME] [PERSON_NAME][EMAIL_ADDRESS][DOMAIN_NAME] 2.5 [DATE] Allow photog…" at bounding box center [802, 284] width 266 height 470
click at [759, 199] on textarea "Hi [PERSON_NAME], We appreciate you sharing your thoughts with us. We understan…" at bounding box center [802, 186] width 236 height 44
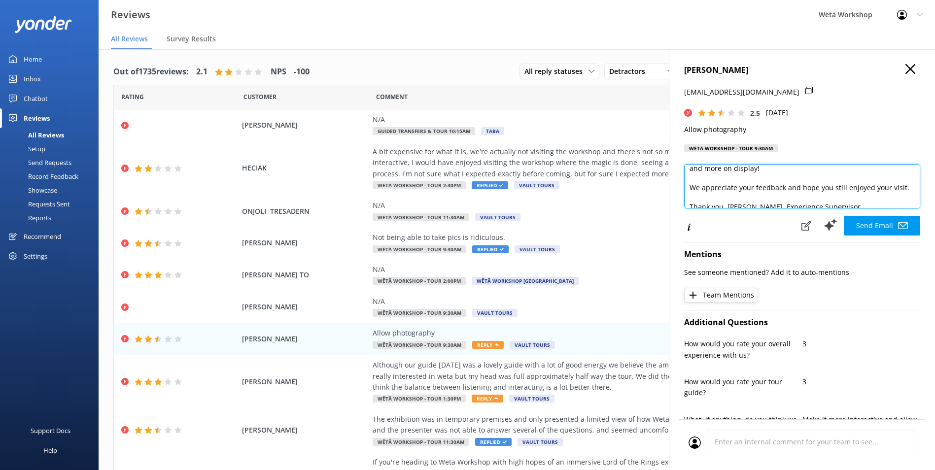
drag, startPoint x: 781, startPoint y: 200, endPoint x: 717, endPoint y: 188, distance: 65.3
click at [718, 189] on textarea "Hi [PERSON_NAME], We appreciate you sharing your thoughts with us. We understan…" at bounding box center [802, 186] width 236 height 44
drag, startPoint x: 722, startPoint y: 187, endPoint x: 740, endPoint y: 188, distance: 18.2
click at [723, 187] on textarea "Hi [PERSON_NAME], We appreciate you sharing your thoughts with us. We understan…" at bounding box center [802, 186] width 236 height 44
click at [808, 183] on textarea "Hi [PERSON_NAME], We appreciate you sharing your thoughts with us. We understan…" at bounding box center [802, 186] width 236 height 44
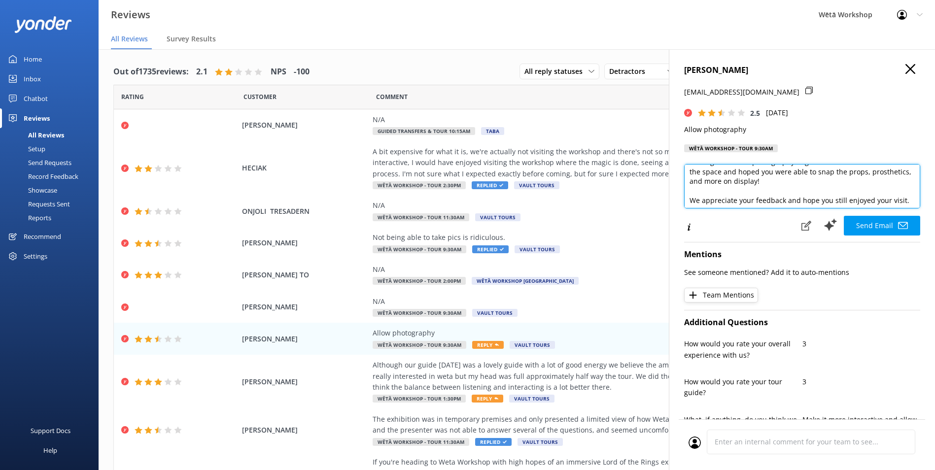
scroll to position [73, 0]
drag, startPoint x: 806, startPoint y: 197, endPoint x: 710, endPoint y: 182, distance: 96.2
click at [710, 182] on textarea "Hi [PERSON_NAME], We appreciate you sharing your thoughts with us. We understan…" at bounding box center [802, 186] width 236 height 44
drag, startPoint x: 731, startPoint y: 181, endPoint x: 691, endPoint y: 177, distance: 40.1
click at [691, 177] on textarea "Hi [PERSON_NAME], We appreciate you sharing your thoughts with us. We understan…" at bounding box center [802, 186] width 236 height 44
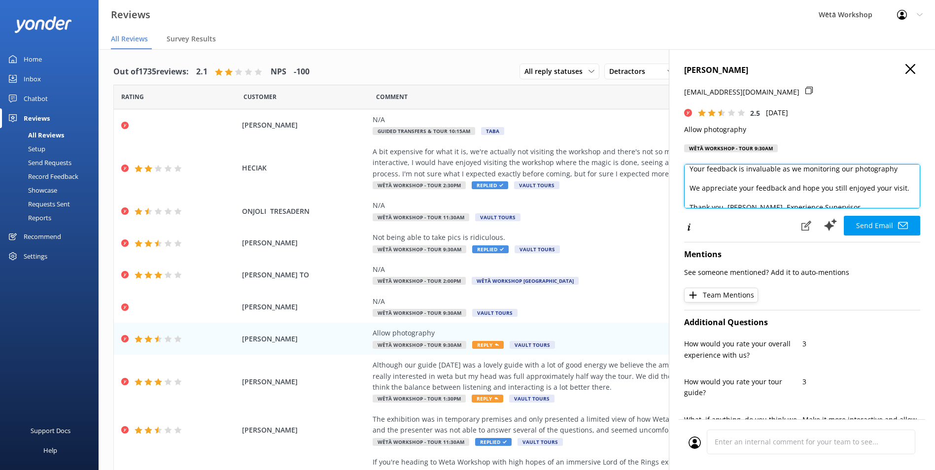
click at [834, 182] on textarea "Hi [PERSON_NAME], We appreciate you sharing your thoughts with us. We understan…" at bounding box center [802, 186] width 236 height 44
click at [888, 176] on textarea "Hi [PERSON_NAME], We appreciate you sharing your thoughts with us. We understan…" at bounding box center [802, 186] width 236 height 44
drag, startPoint x: 800, startPoint y: 196, endPoint x: 693, endPoint y: 196, distance: 106.5
click at [693, 196] on textarea "Hi [PERSON_NAME], We appreciate you sharing your thoughts with us. We understan…" at bounding box center [802, 186] width 236 height 44
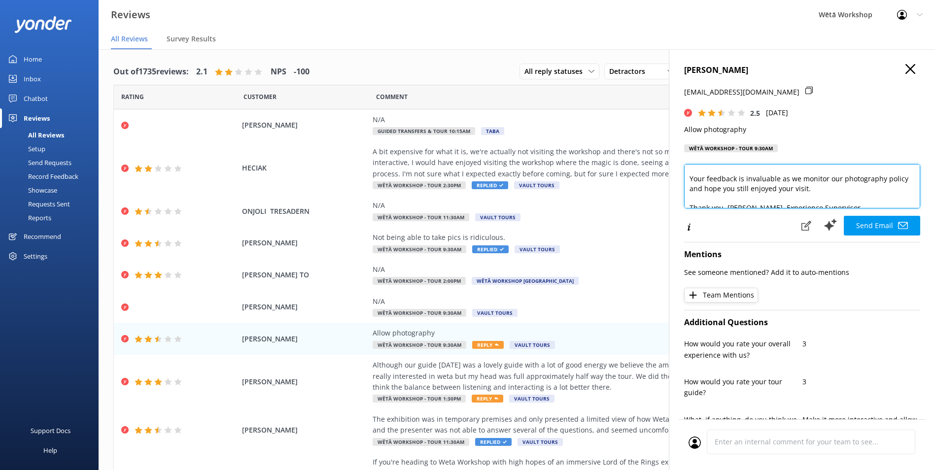
scroll to position [82, 0]
click at [727, 195] on textarea "Hi [PERSON_NAME], We appreciate you sharing your thoughts with us. We understan…" at bounding box center [802, 186] width 236 height 44
click at [801, 191] on textarea "Hi [PERSON_NAME], We appreciate you sharing your thoughts with us. We understan…" at bounding box center [802, 186] width 236 height 44
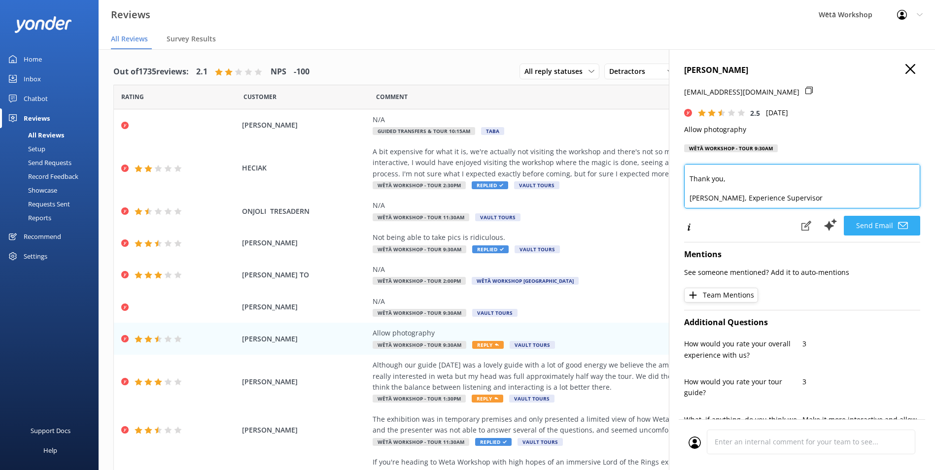
type textarea "Hi [PERSON_NAME], We appreciate you sharing your thoughts with us. We understan…"
click at [868, 231] on button "Send Email" at bounding box center [882, 226] width 76 height 20
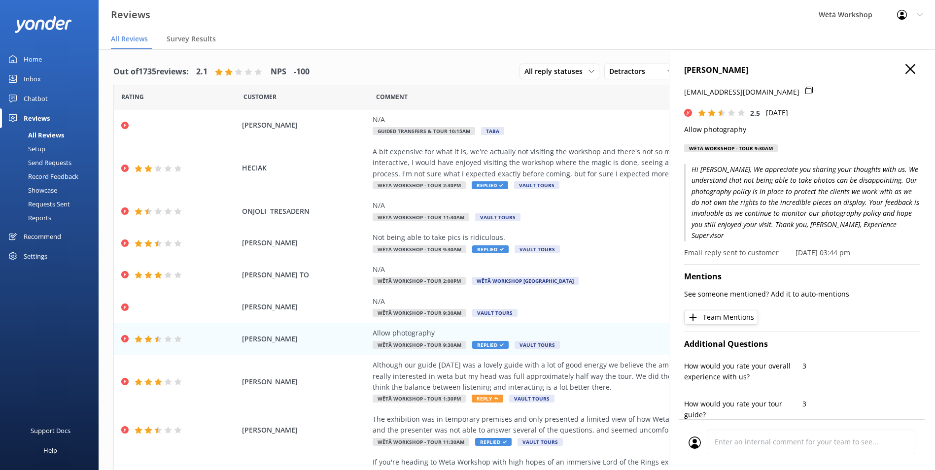
click at [906, 74] on button at bounding box center [911, 69] width 10 height 11
